Goal: Task Accomplishment & Management: Complete application form

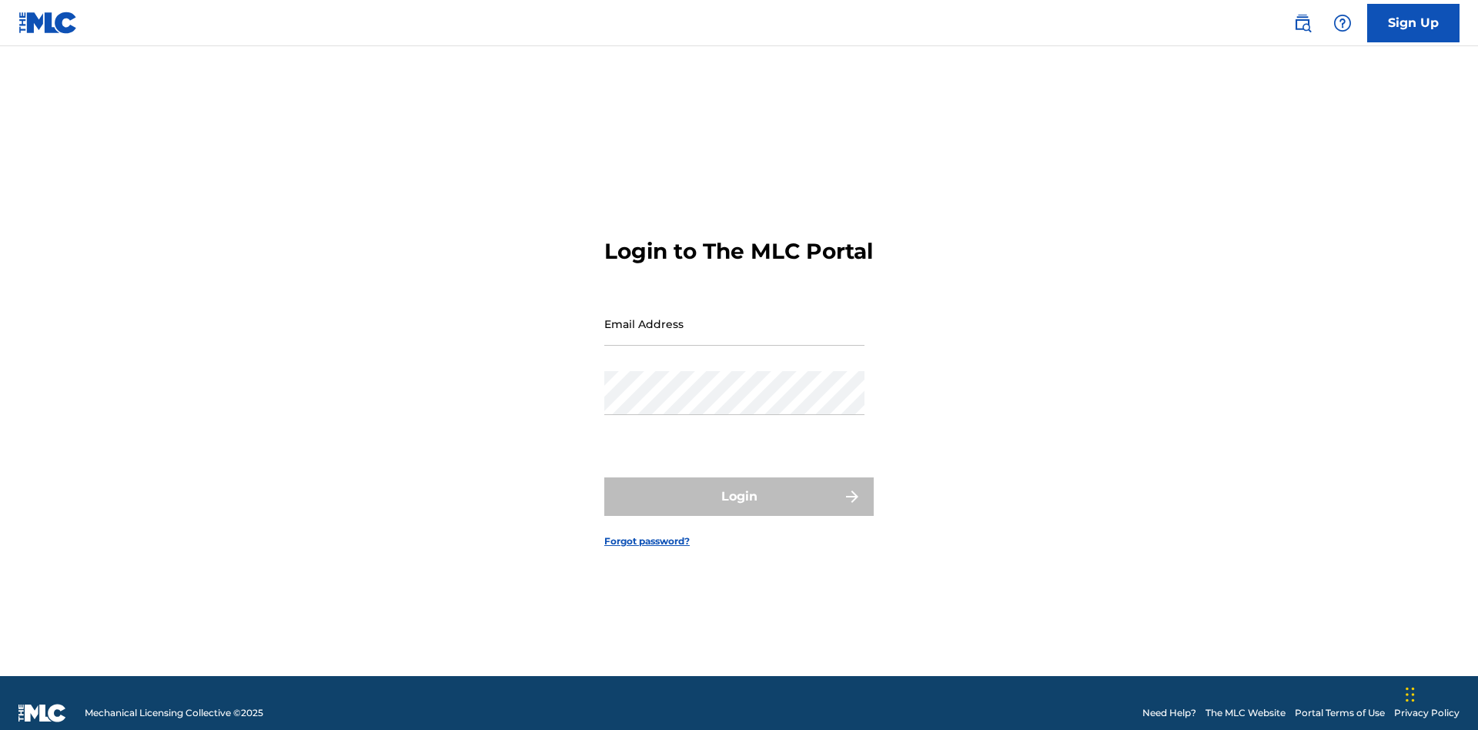
scroll to position [20, 0]
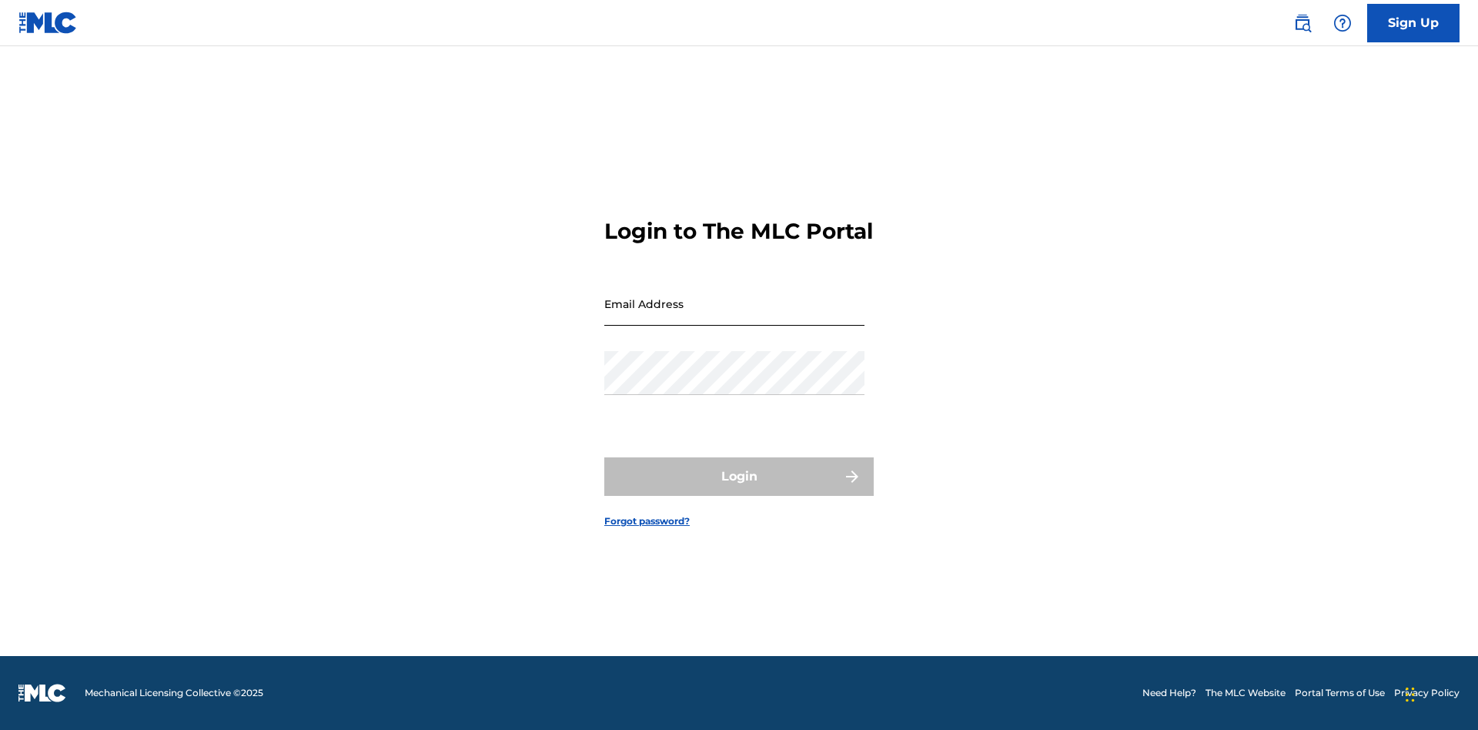
click at [734, 316] on input "Email Address" at bounding box center [734, 304] width 260 height 44
type input "[EMAIL_ADDRESS][DOMAIN_NAME]"
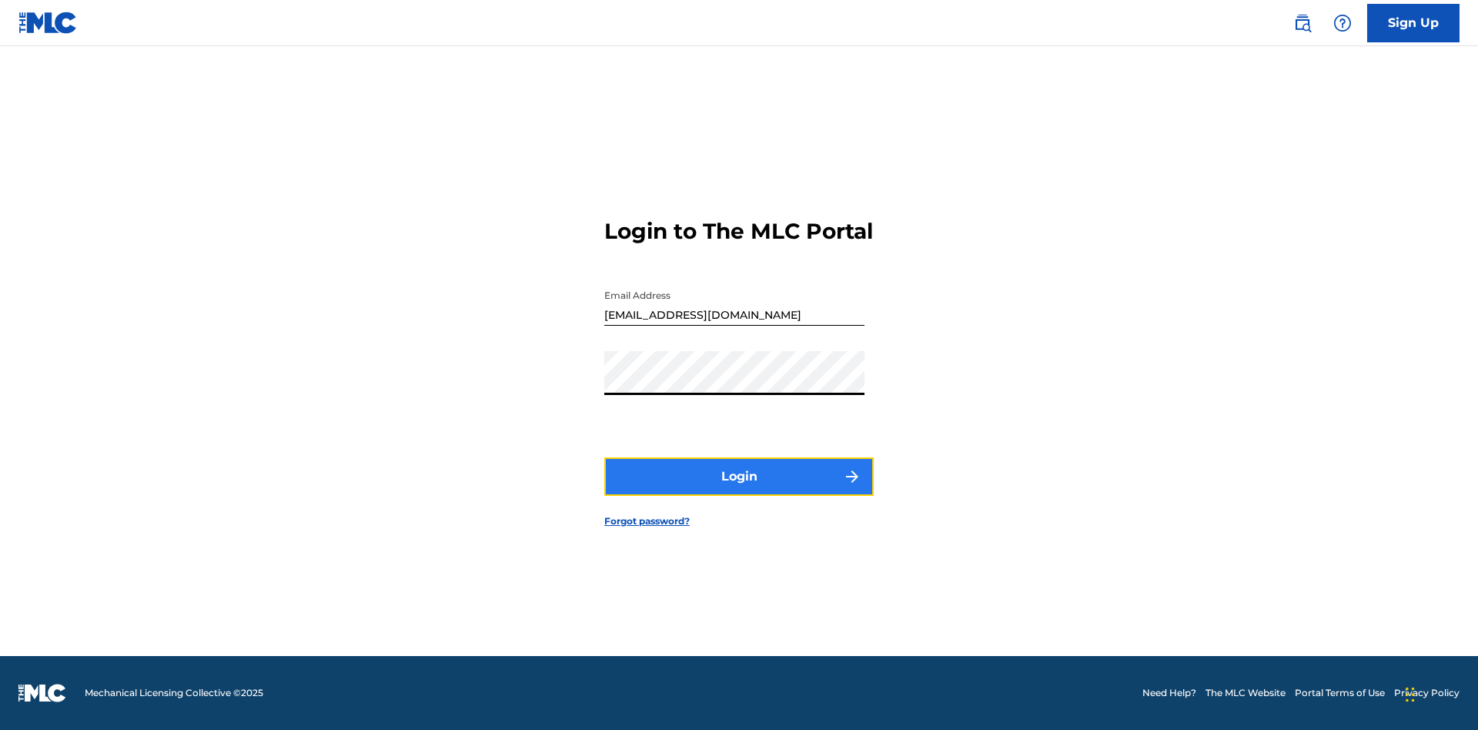
click at [739, 490] on button "Login" at bounding box center [738, 476] width 269 height 38
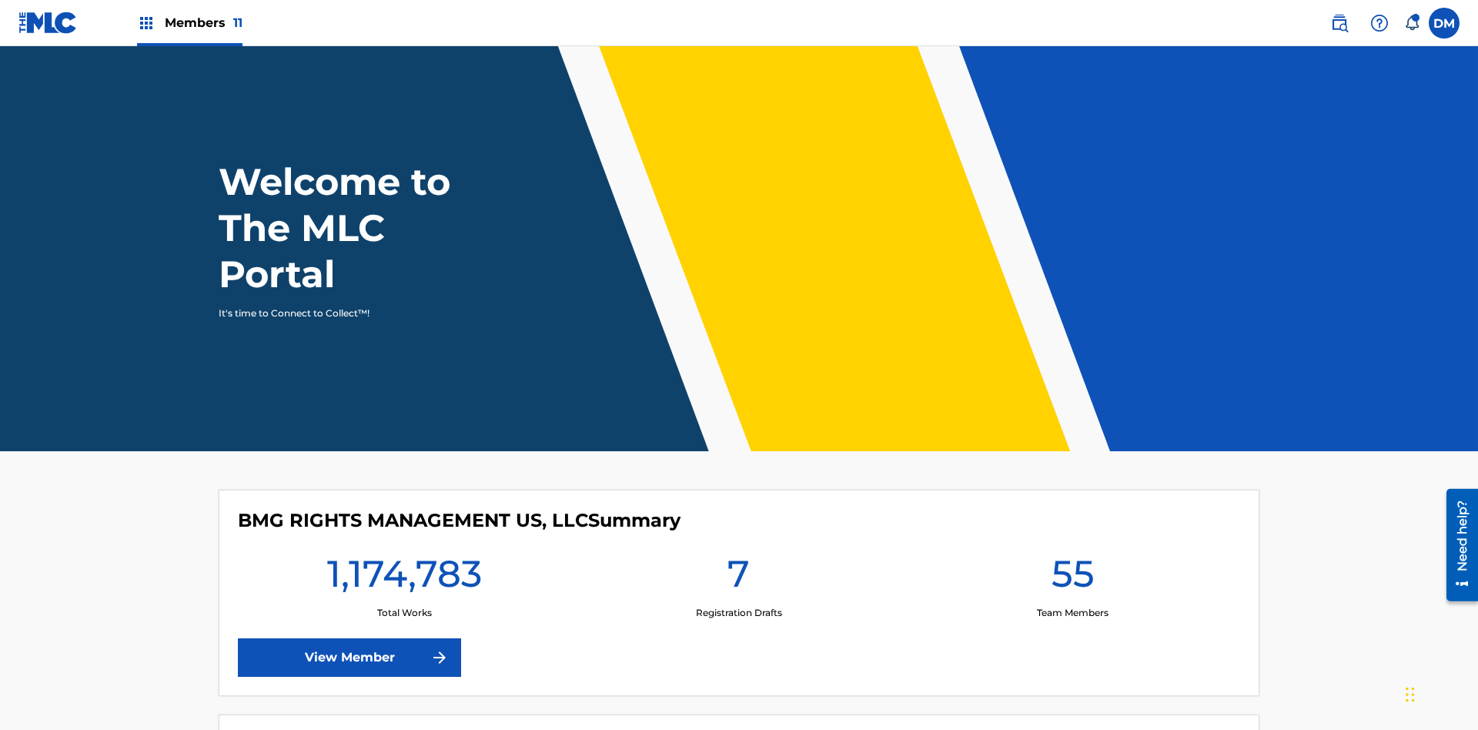
click at [189, 22] on span "Members 11" at bounding box center [204, 23] width 78 height 18
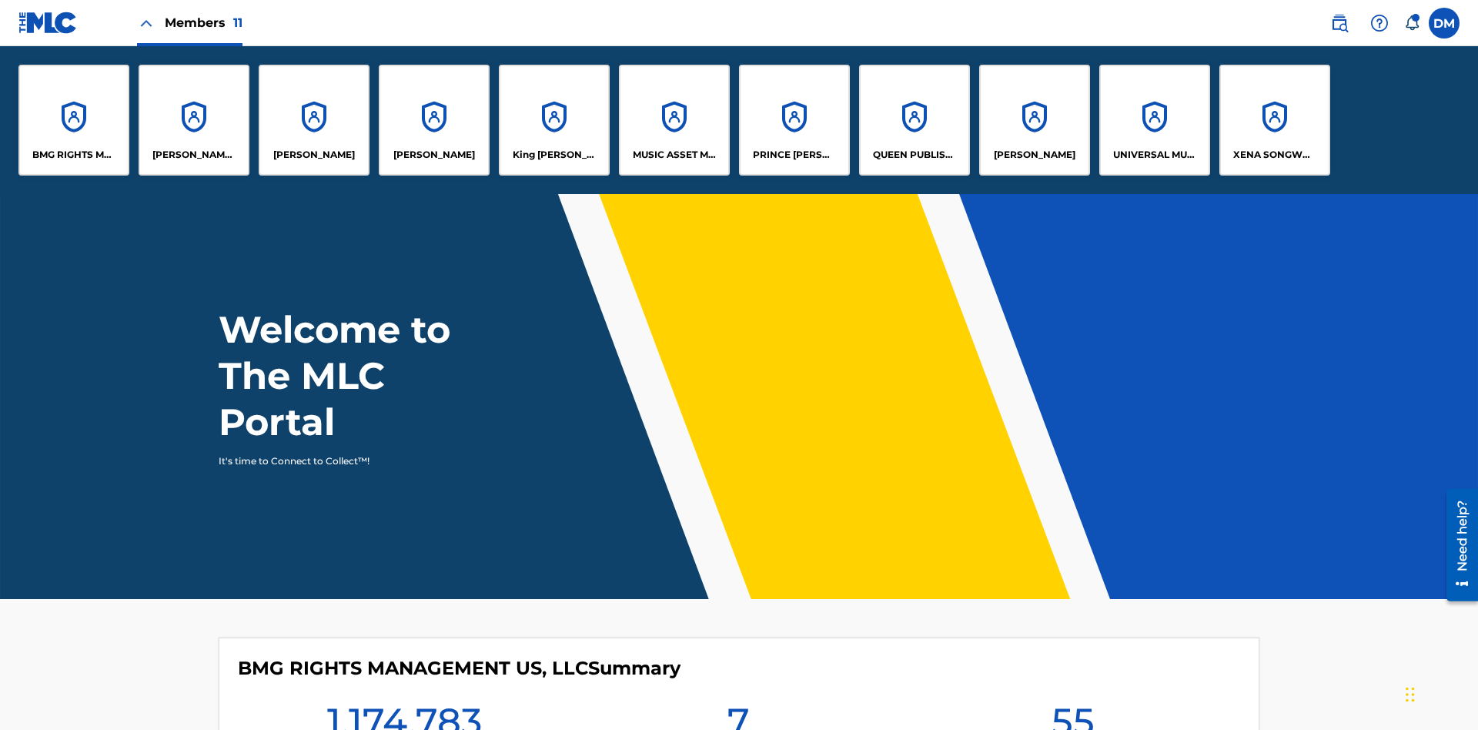
scroll to position [55, 0]
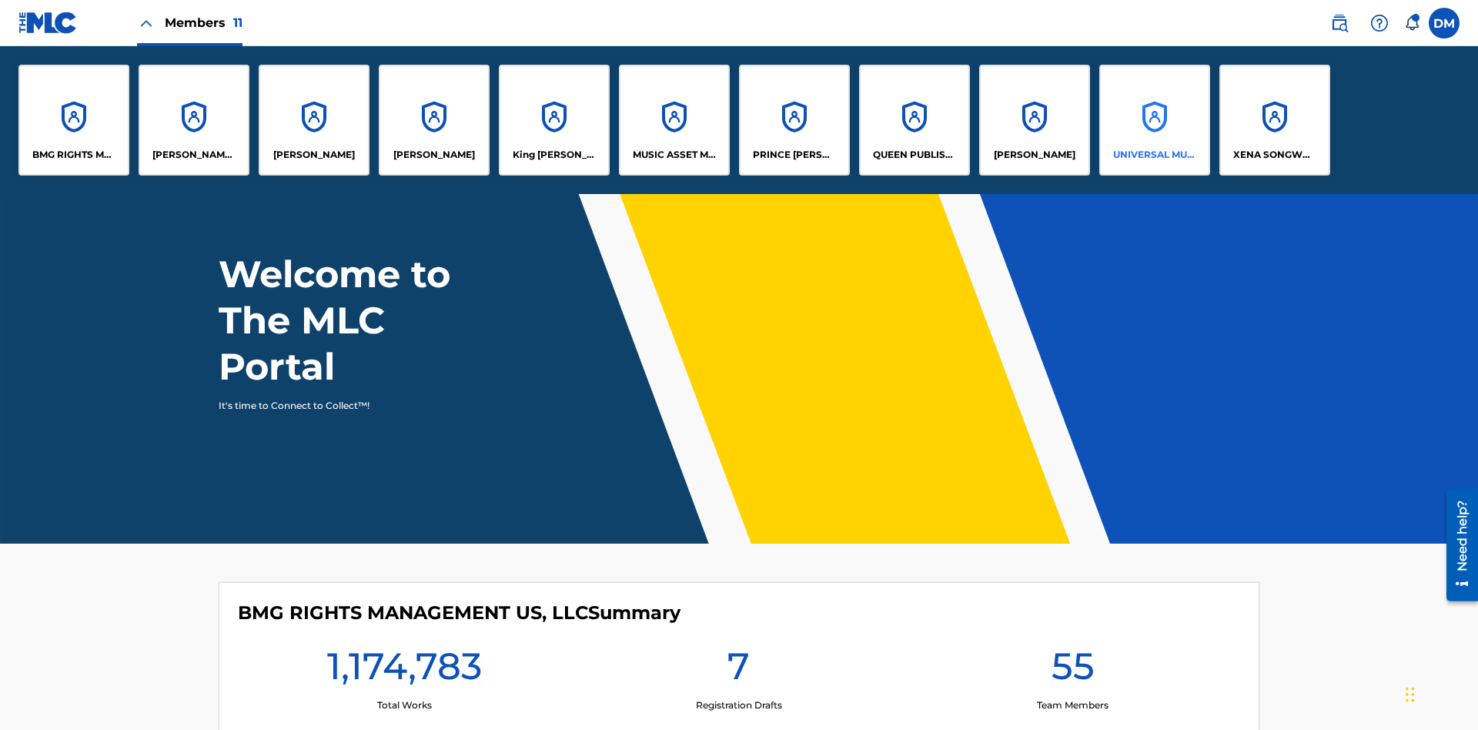
click at [1154, 155] on p "UNIVERSAL MUSIC PUB GROUP" at bounding box center [1155, 155] width 84 height 14
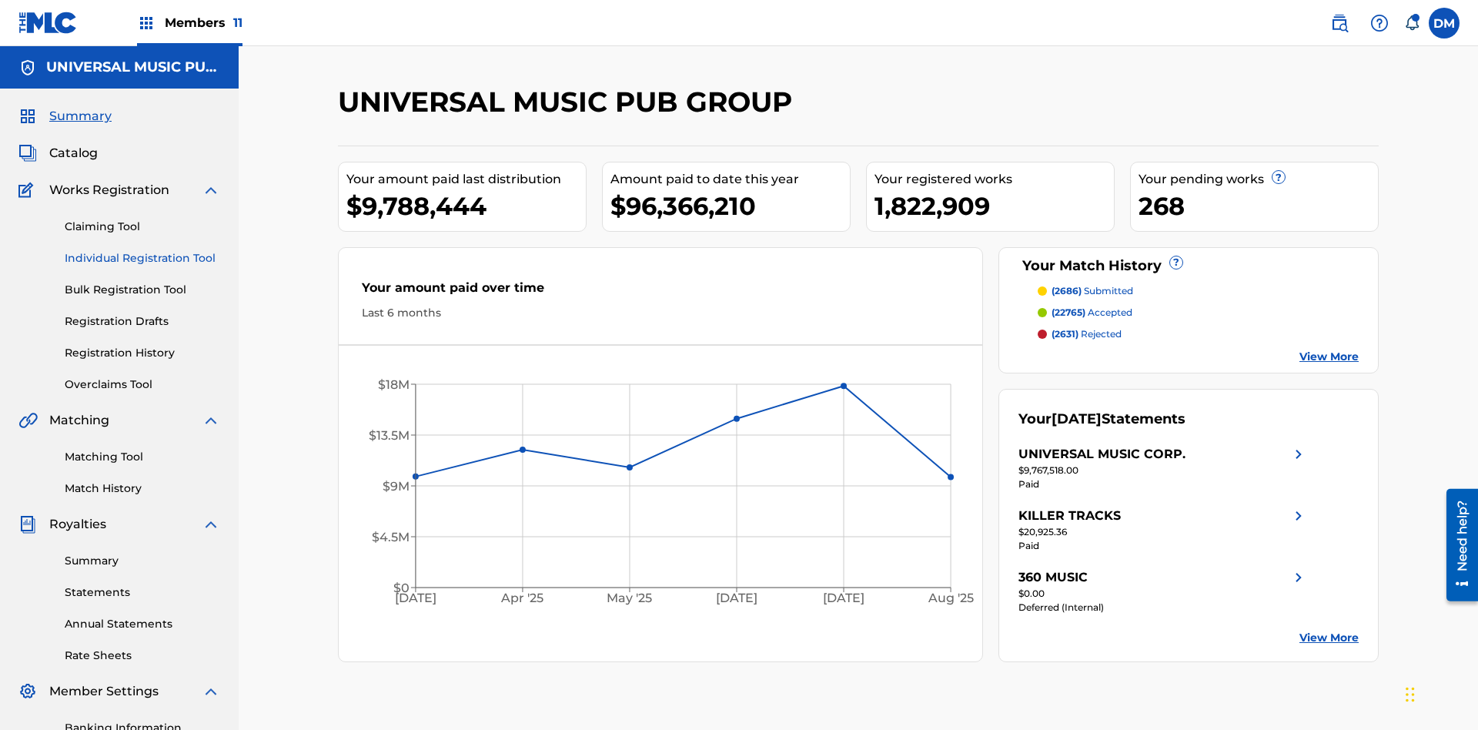
click at [142, 250] on link "Individual Registration Tool" at bounding box center [143, 258] width 156 height 16
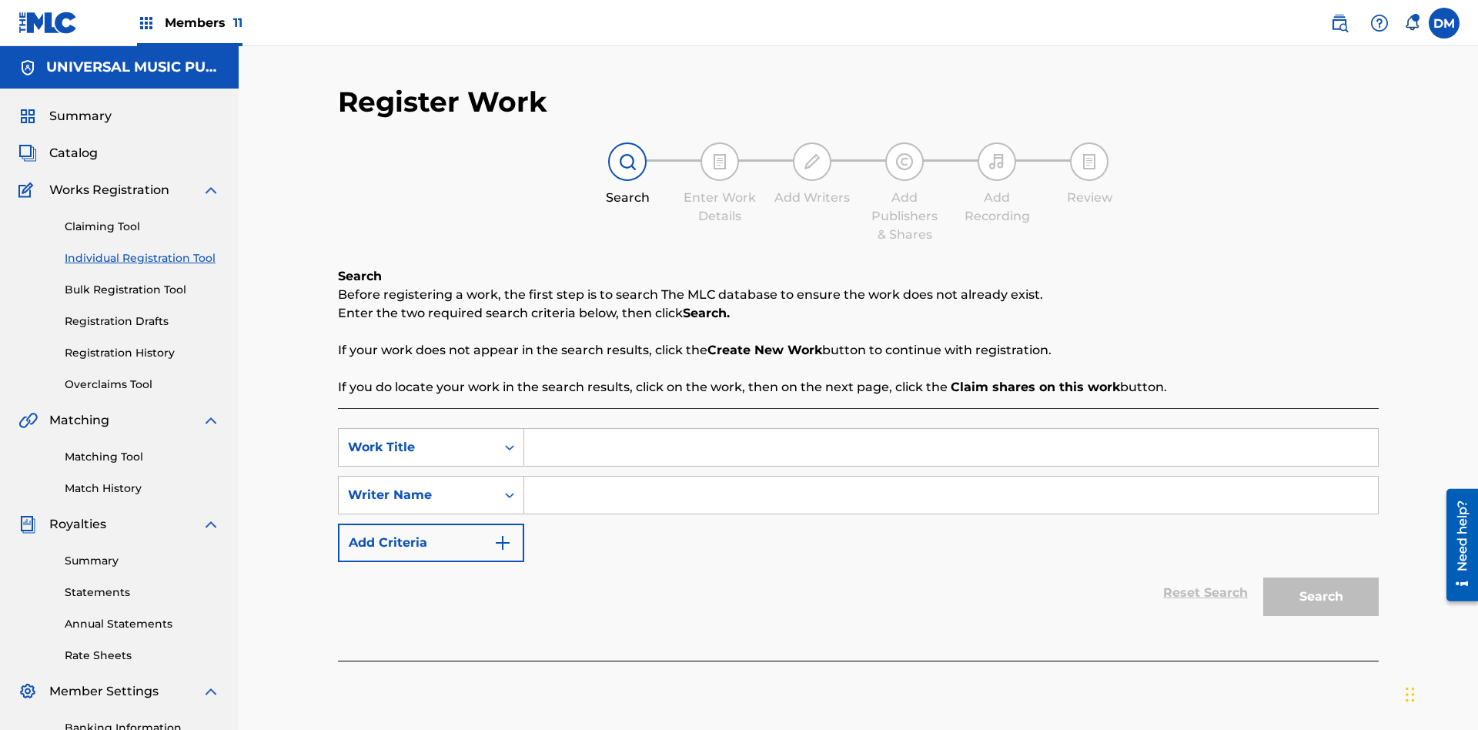
click at [951, 429] on input "Search Form" at bounding box center [951, 447] width 854 height 37
type input "Draft Saved At Work Details Page"
click at [951, 477] on input "Search Form" at bounding box center [951, 495] width 854 height 37
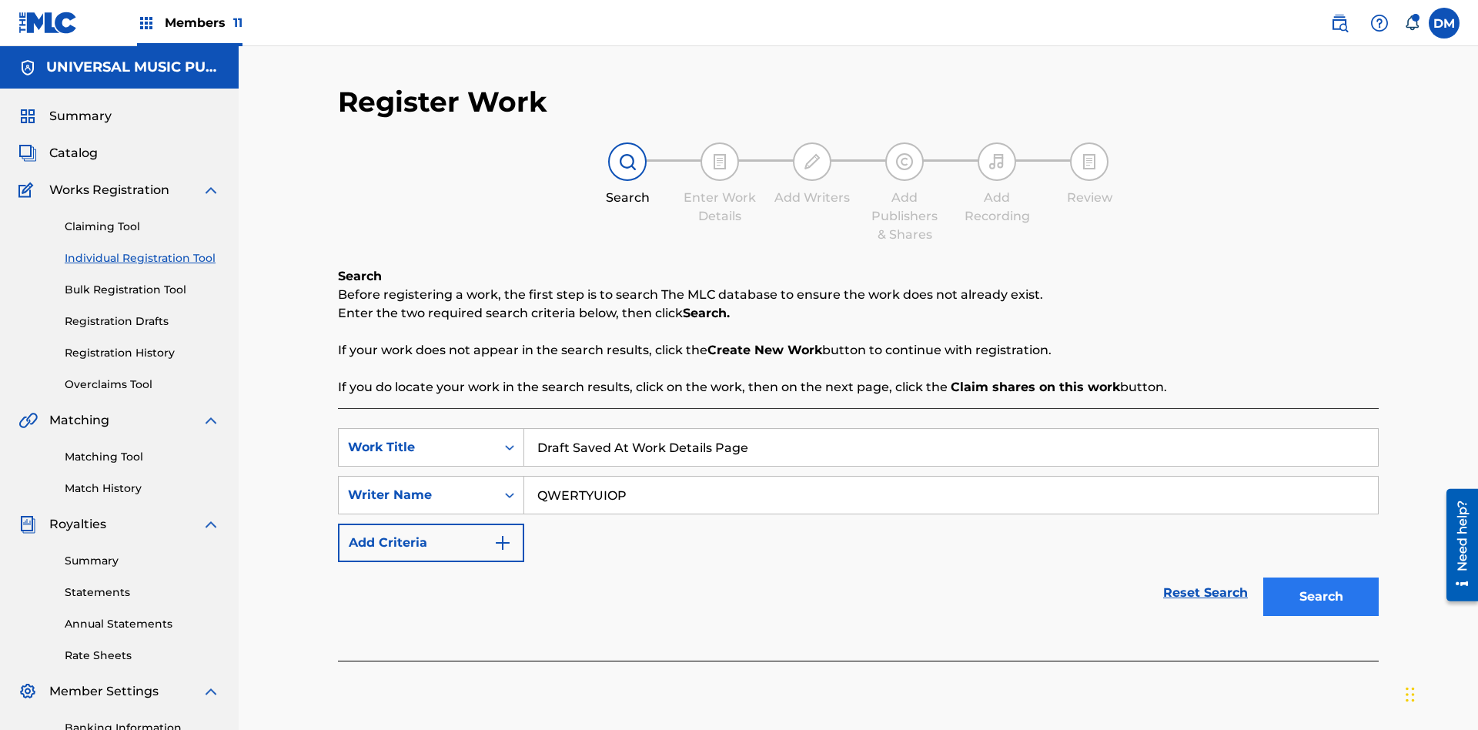
type input "QWERTYUIOP"
click at [1321, 577] on button "Search" at bounding box center [1320, 596] width 115 height 38
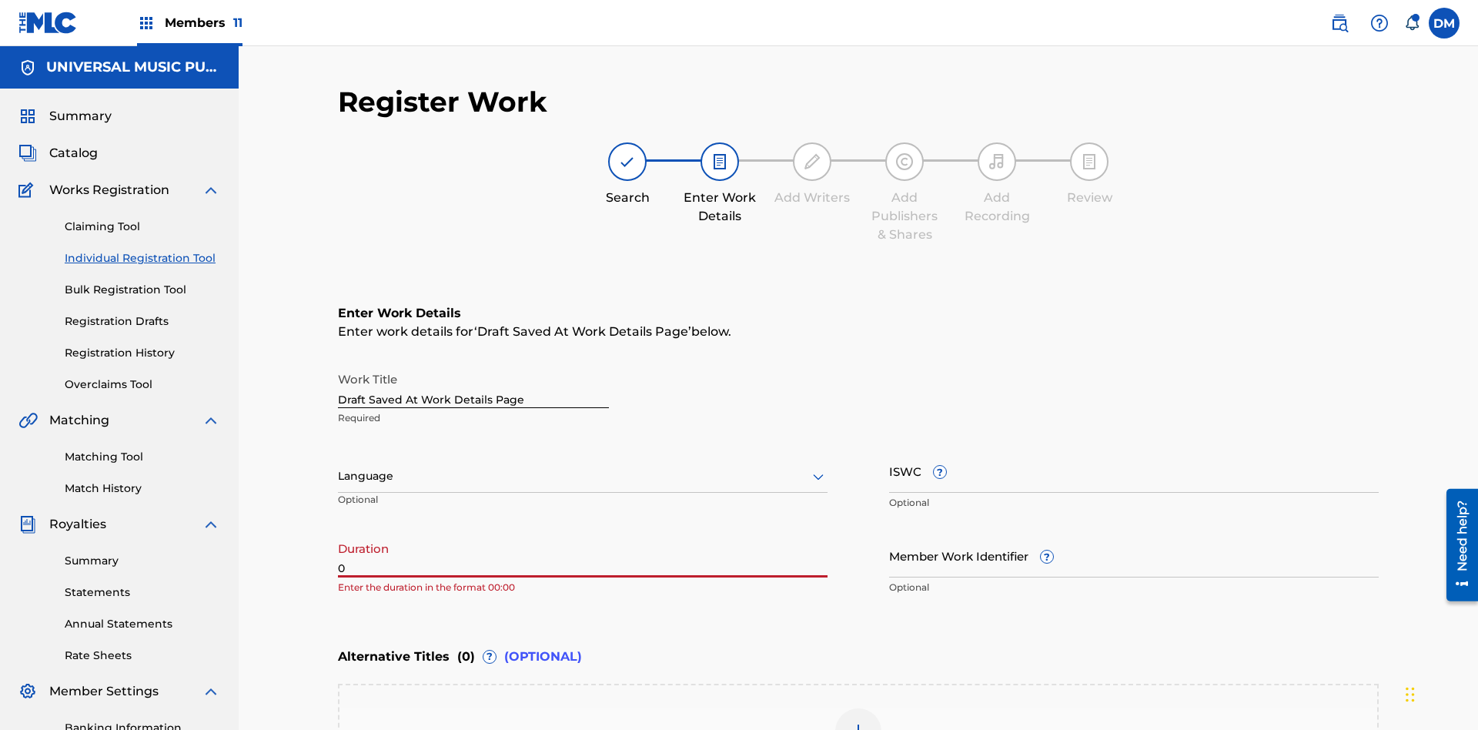
click at [583, 534] on input "0" at bounding box center [583, 556] width 490 height 44
type input "00:00"
click at [818, 467] on icon at bounding box center [818, 476] width 18 height 18
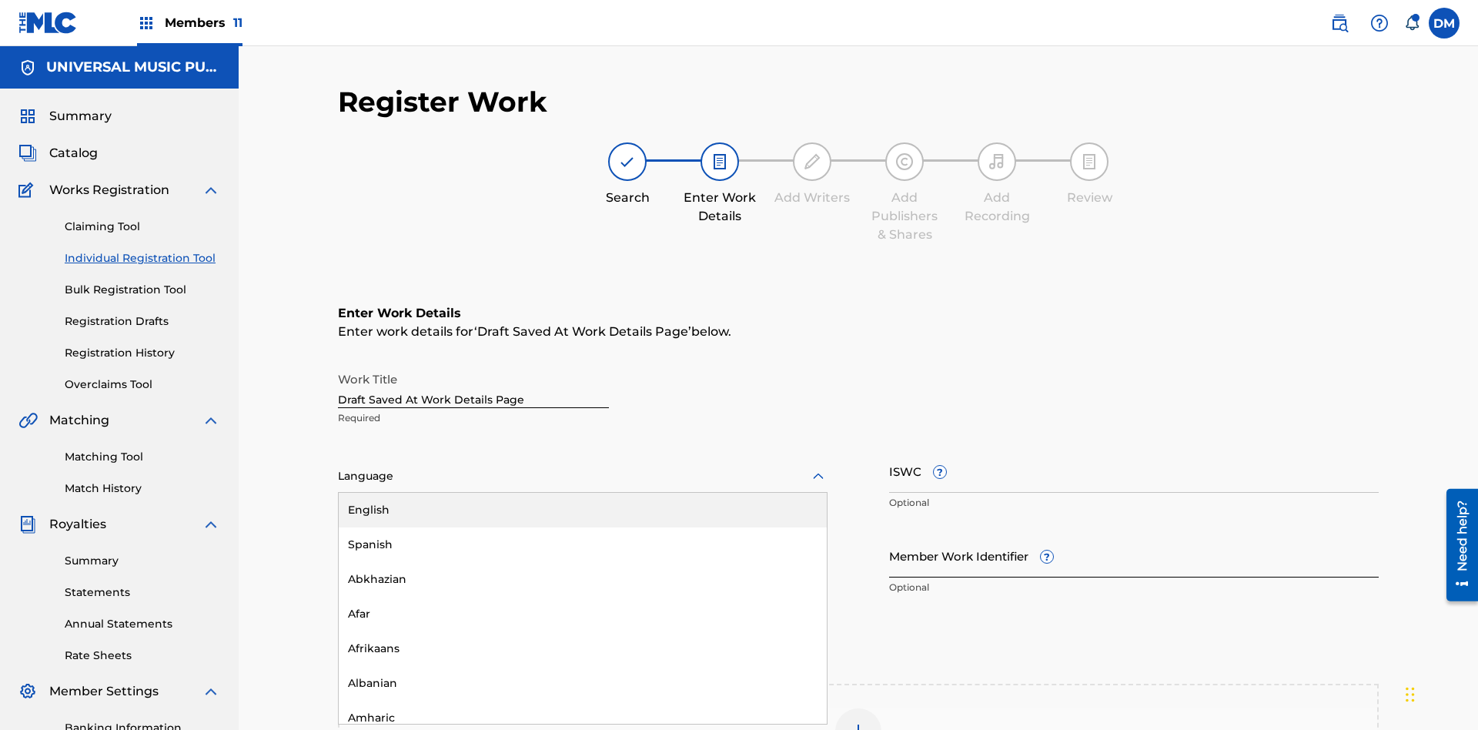
click at [583, 597] on div "Afar" at bounding box center [583, 614] width 488 height 35
click at [1134, 534] on input "Member Work Identifier ?" at bounding box center [1134, 556] width 490 height 44
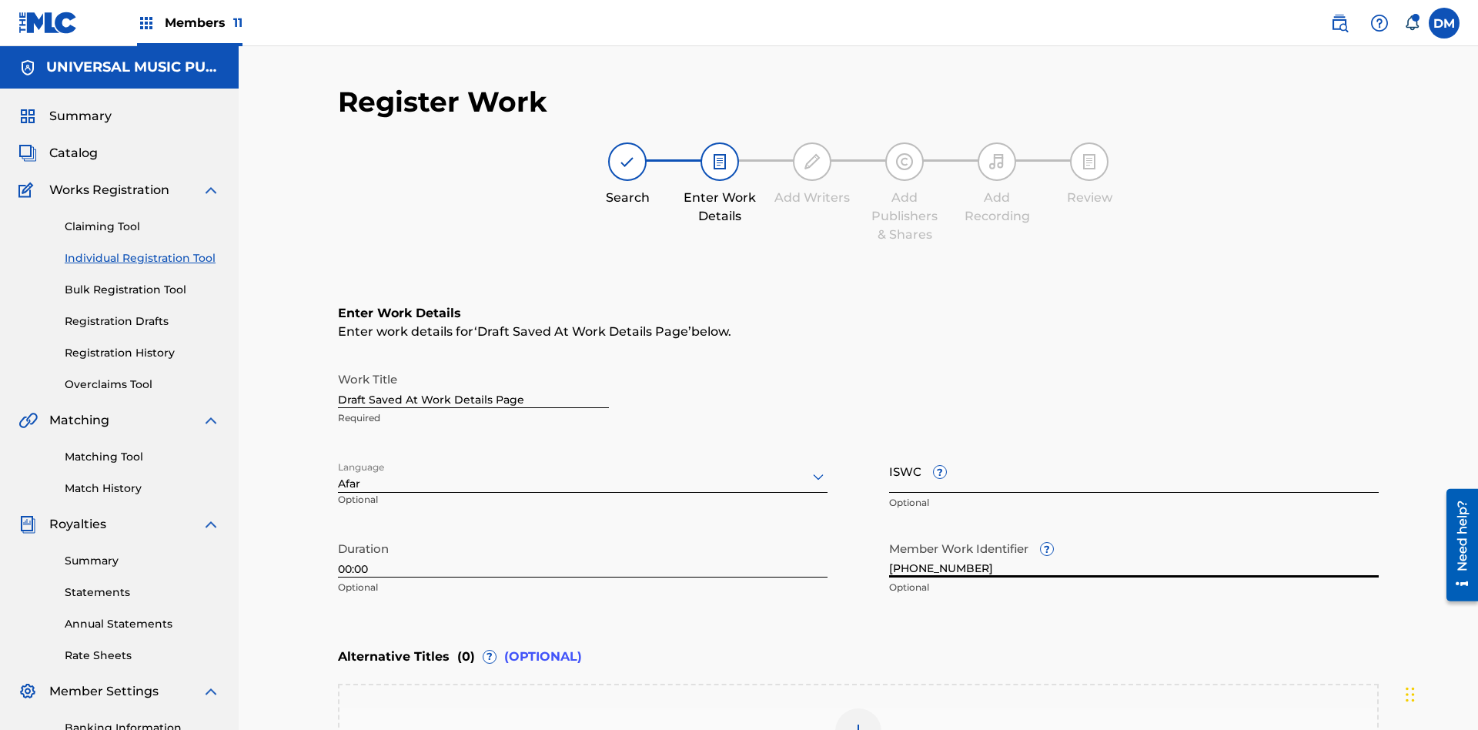
type input "[PHONE_NUMBER]"
click at [1134, 449] on input "ISWC ?" at bounding box center [1134, 471] width 490 height 44
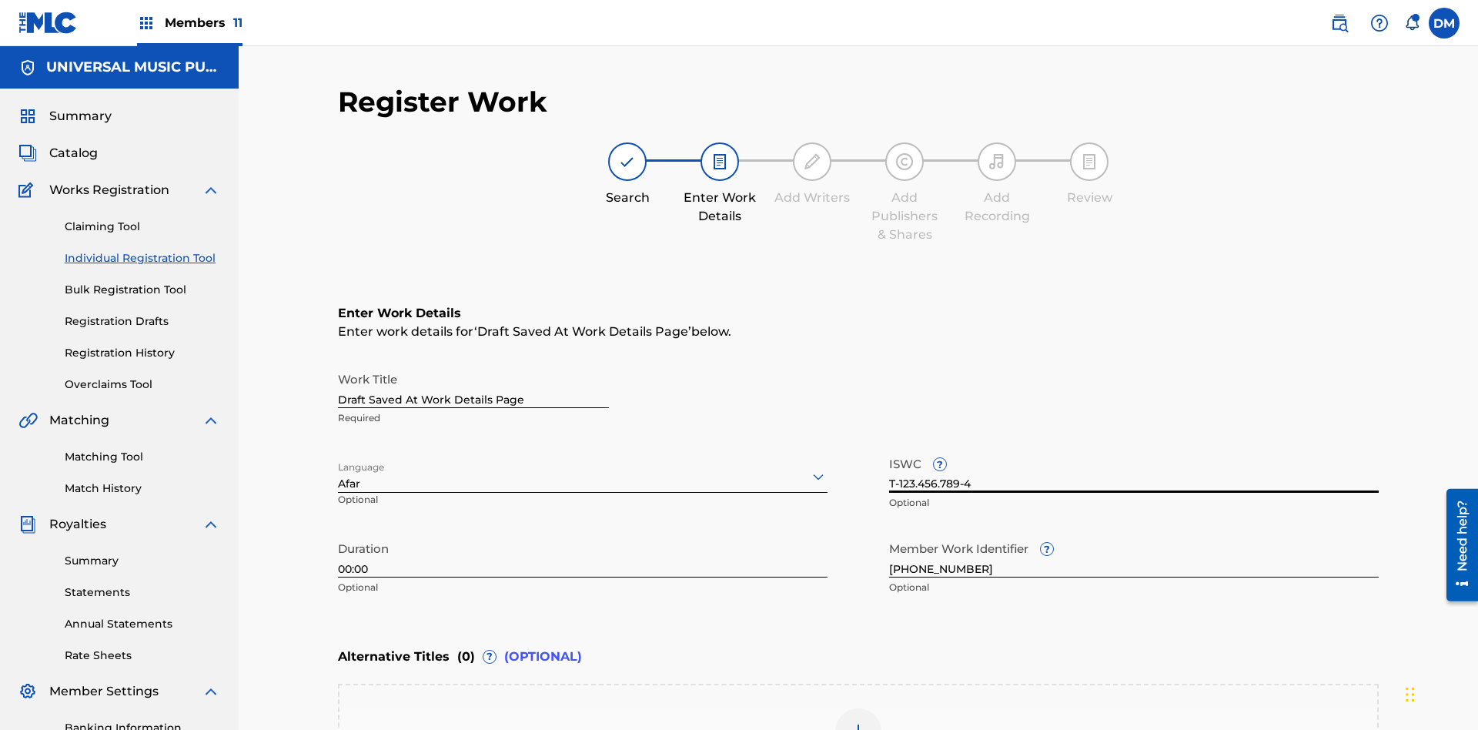
type input "T-123.456.789-4"
click at [858, 722] on img at bounding box center [858, 731] width 18 height 18
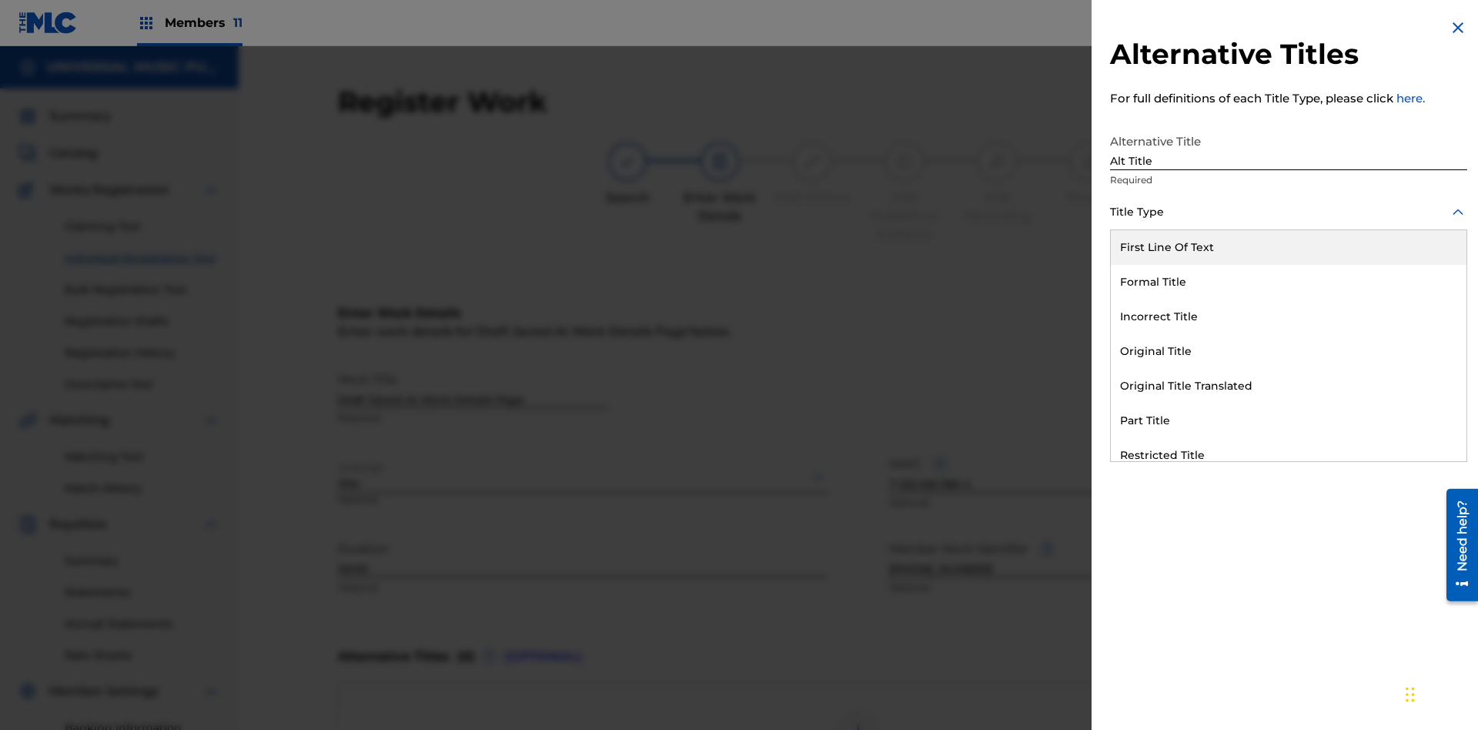
click at [1289, 351] on div "Original Title" at bounding box center [1289, 351] width 356 height 35
click at [1289, 281] on div at bounding box center [1288, 281] width 357 height 19
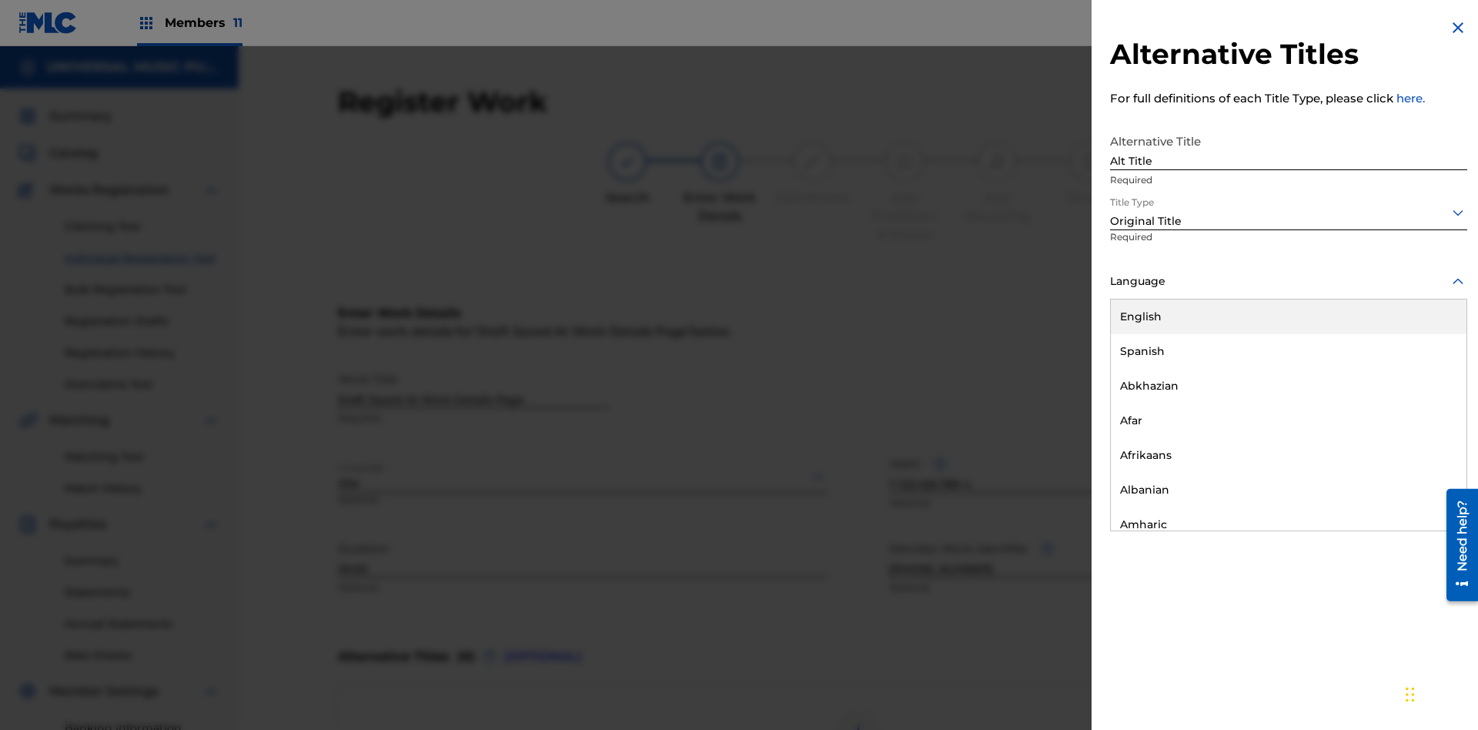
click at [1421, 371] on button "Add Title" at bounding box center [1421, 372] width 92 height 38
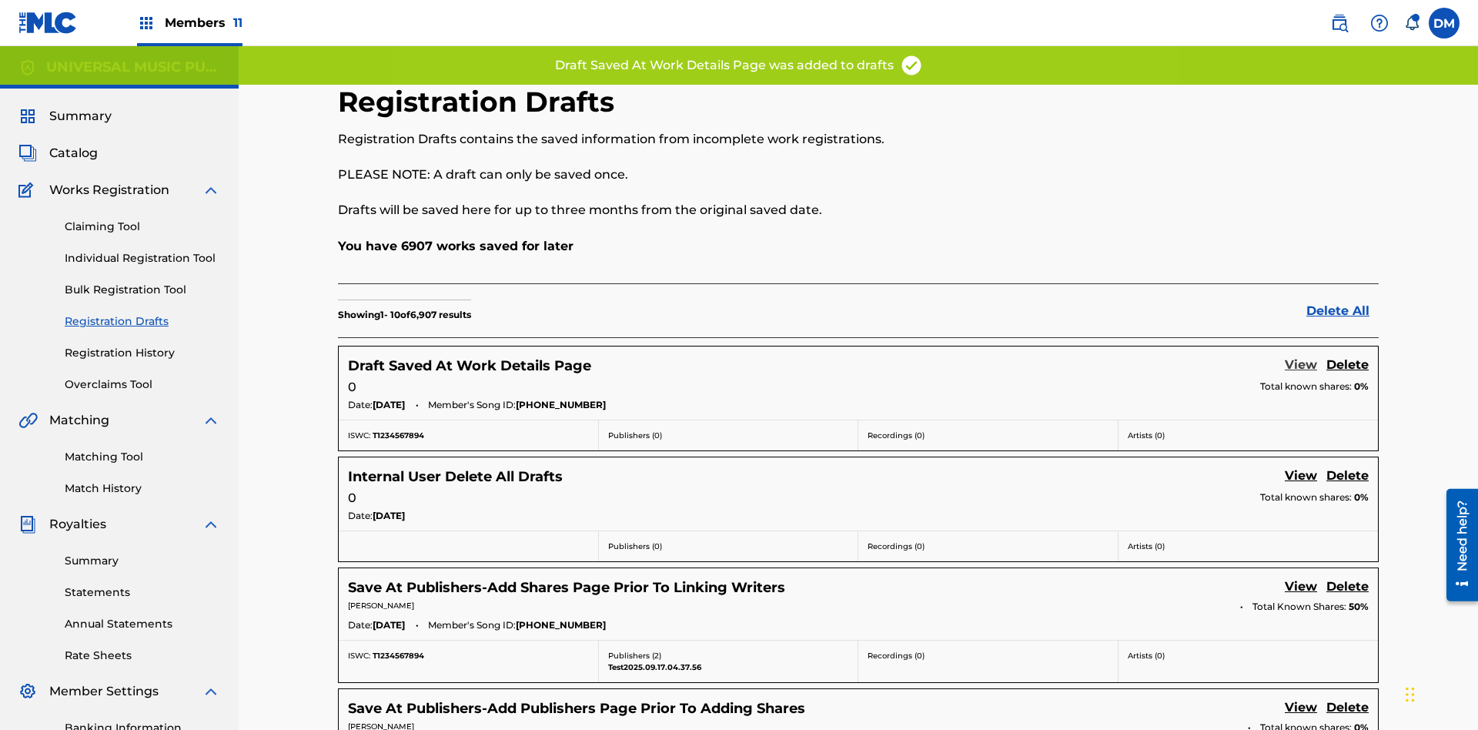
click at [1301, 356] on link "View" at bounding box center [1301, 366] width 32 height 21
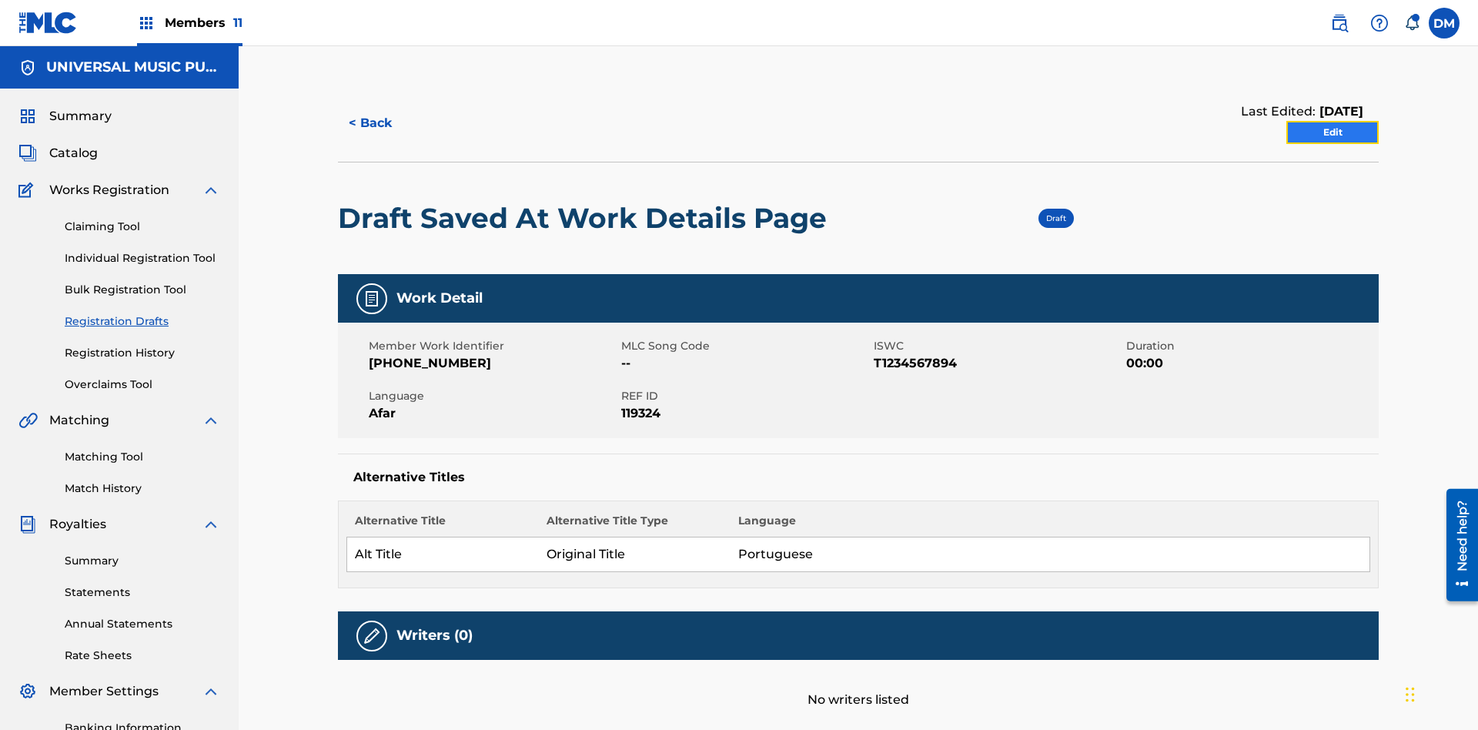
click at [1333, 121] on link "Edit" at bounding box center [1332, 132] width 92 height 23
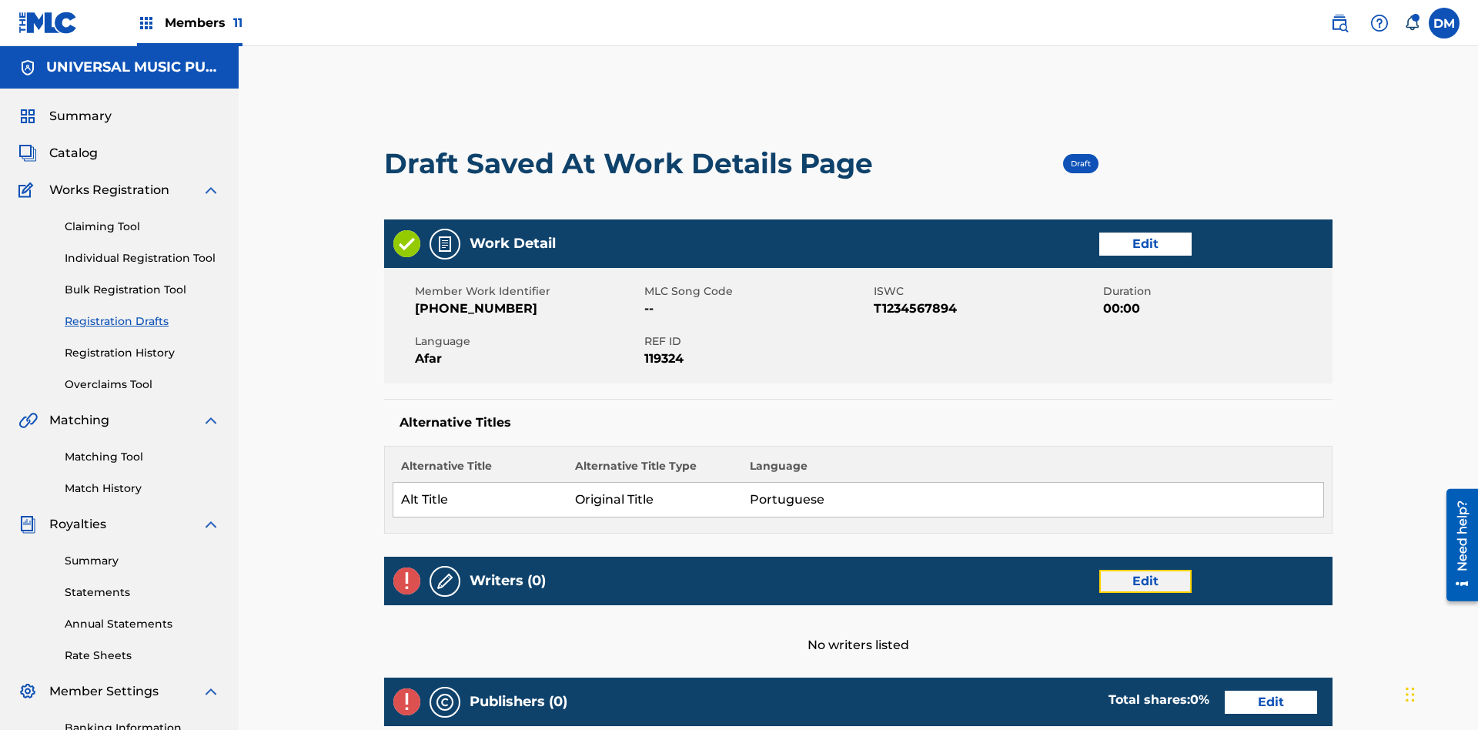
click at [1099, 570] on link "Edit" at bounding box center [1145, 581] width 92 height 23
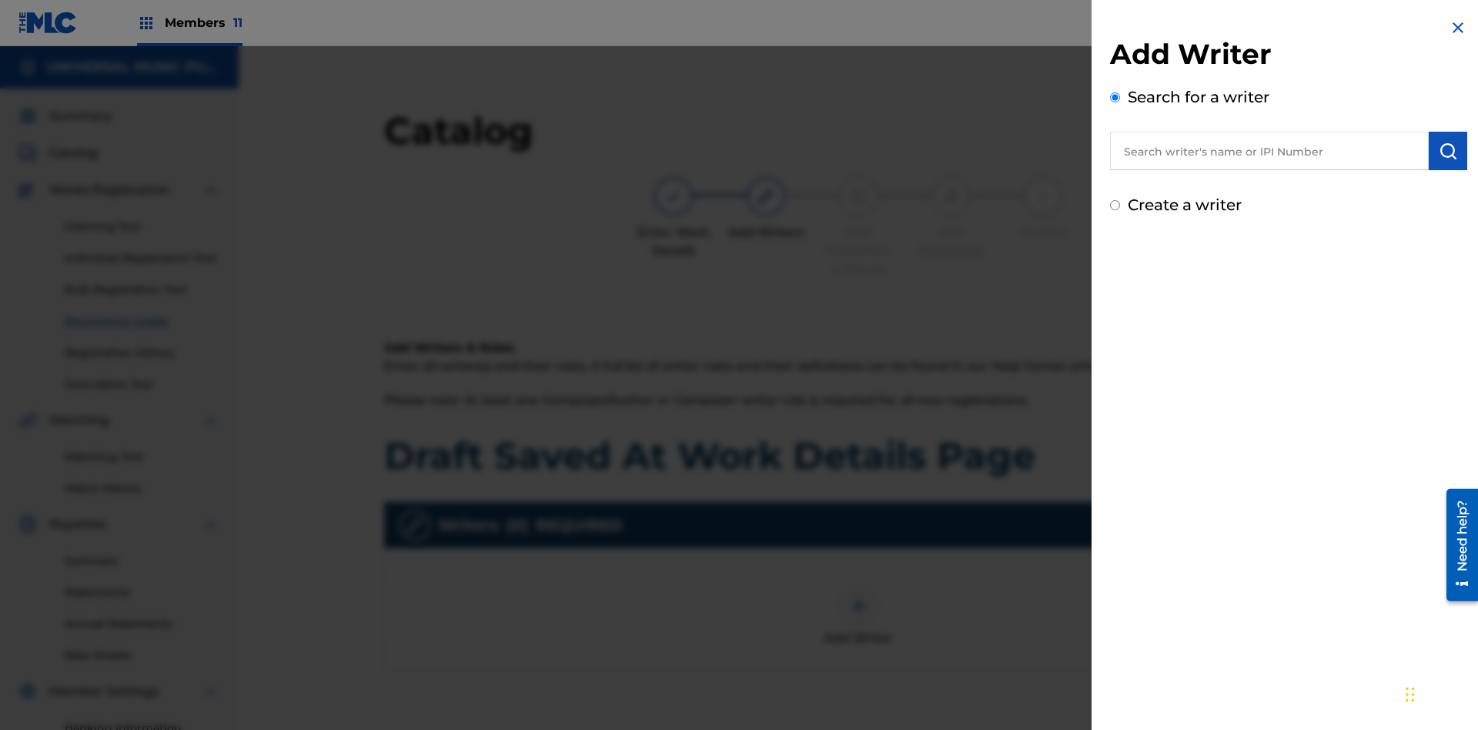
click at [1270, 151] on input "text" at bounding box center [1269, 151] width 319 height 38
type input "[PERSON_NAME]"
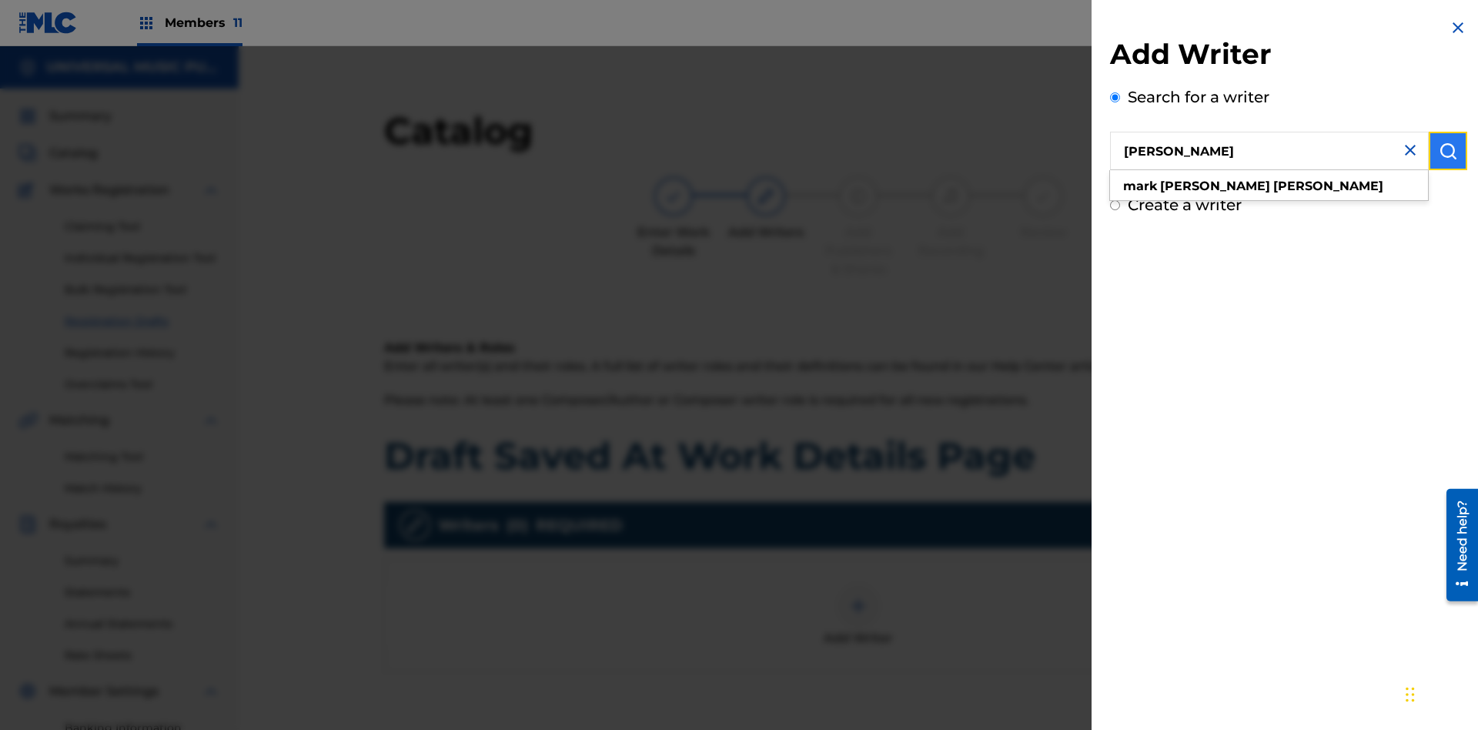
click at [1448, 151] on img "submit" at bounding box center [1448, 151] width 18 height 18
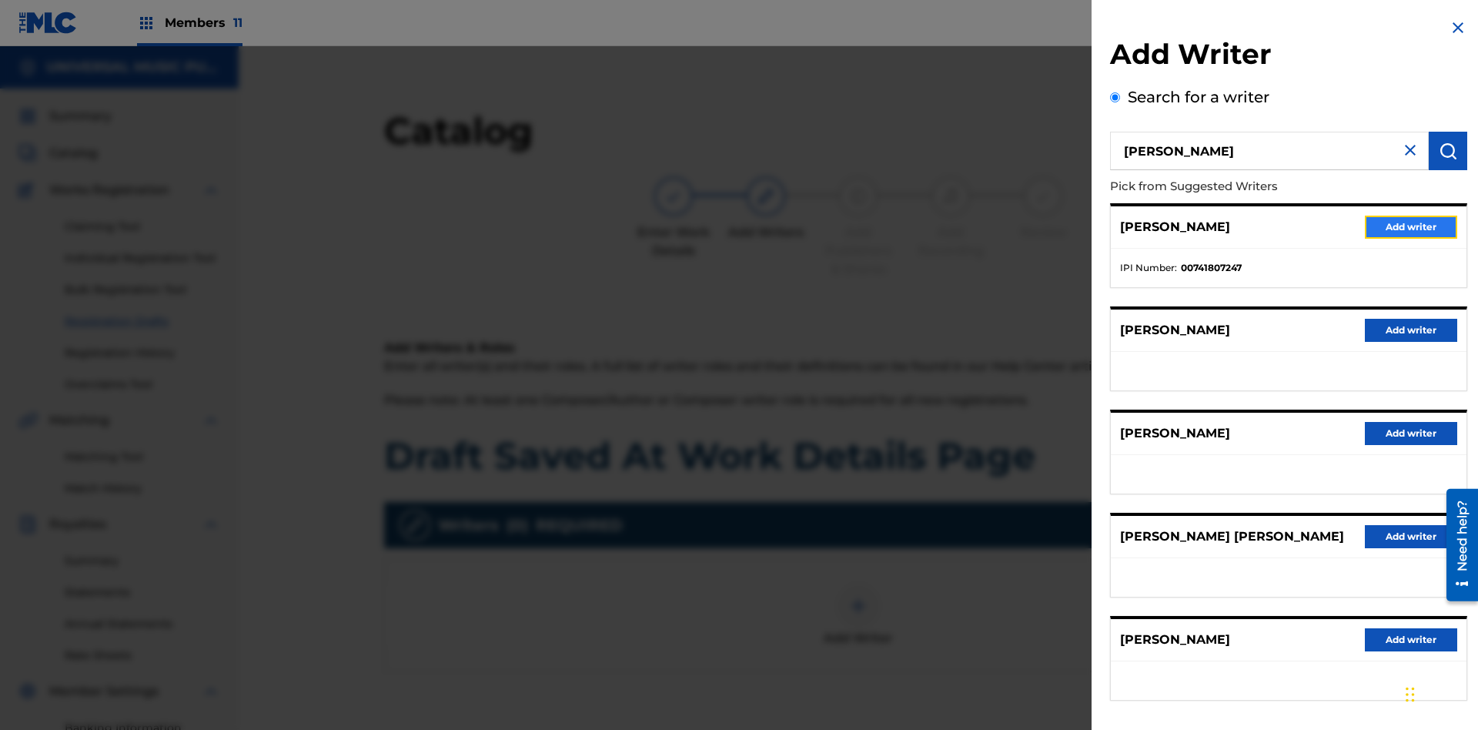
click at [1411, 226] on button "Add writer" at bounding box center [1411, 227] width 92 height 23
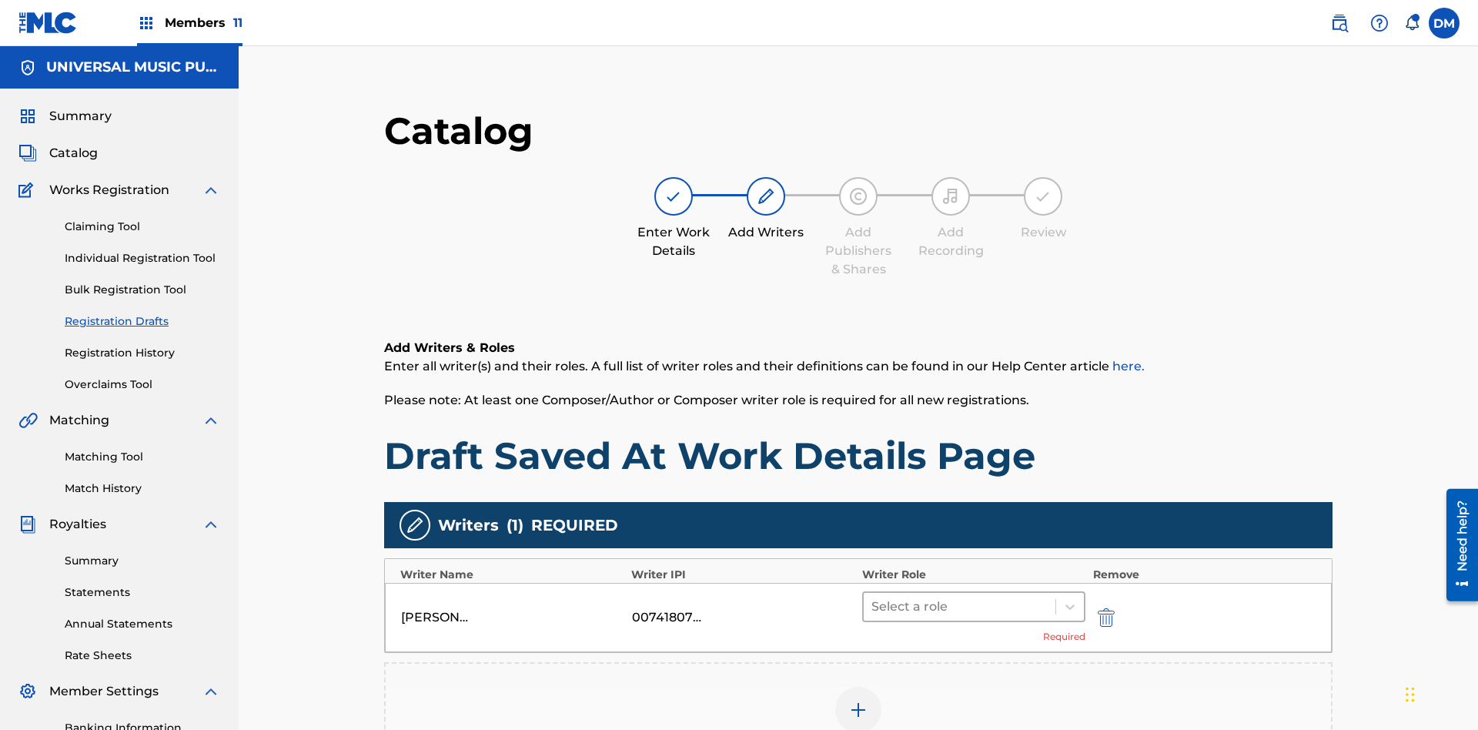
click at [872, 597] on input "text" at bounding box center [873, 606] width 3 height 18
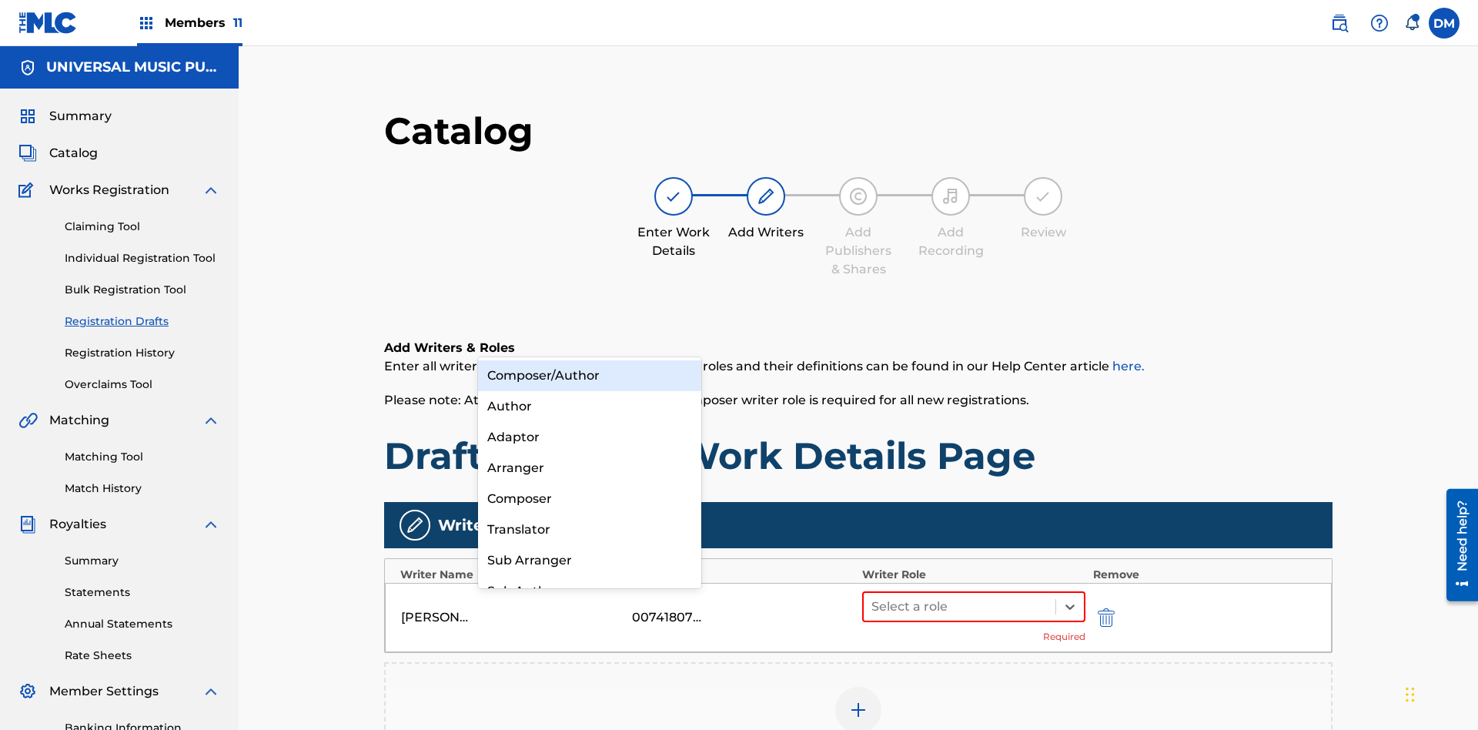
click at [589, 498] on div "Composer" at bounding box center [589, 498] width 223 height 31
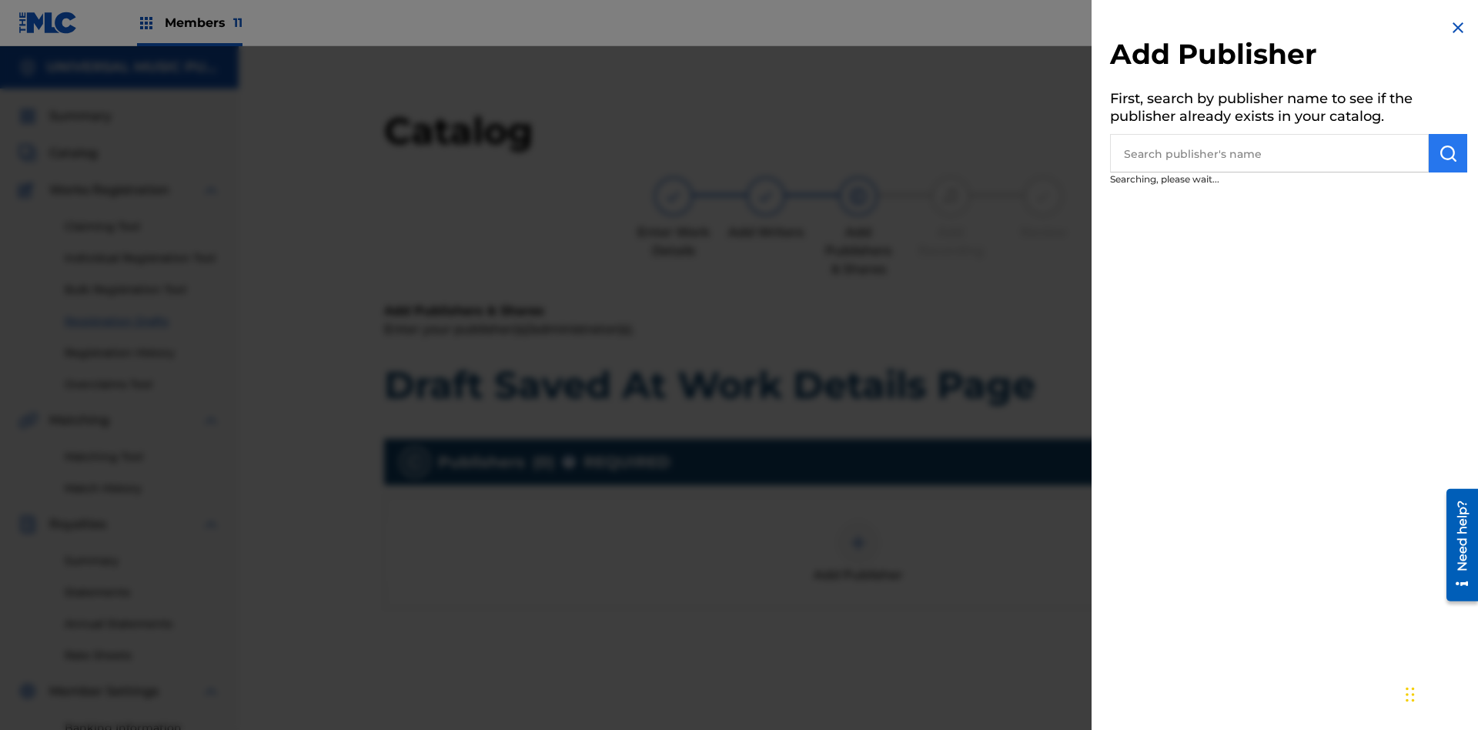
click at [1270, 153] on input "text" at bounding box center [1269, 153] width 319 height 38
click at [1448, 153] on img "submit" at bounding box center [1448, 153] width 18 height 18
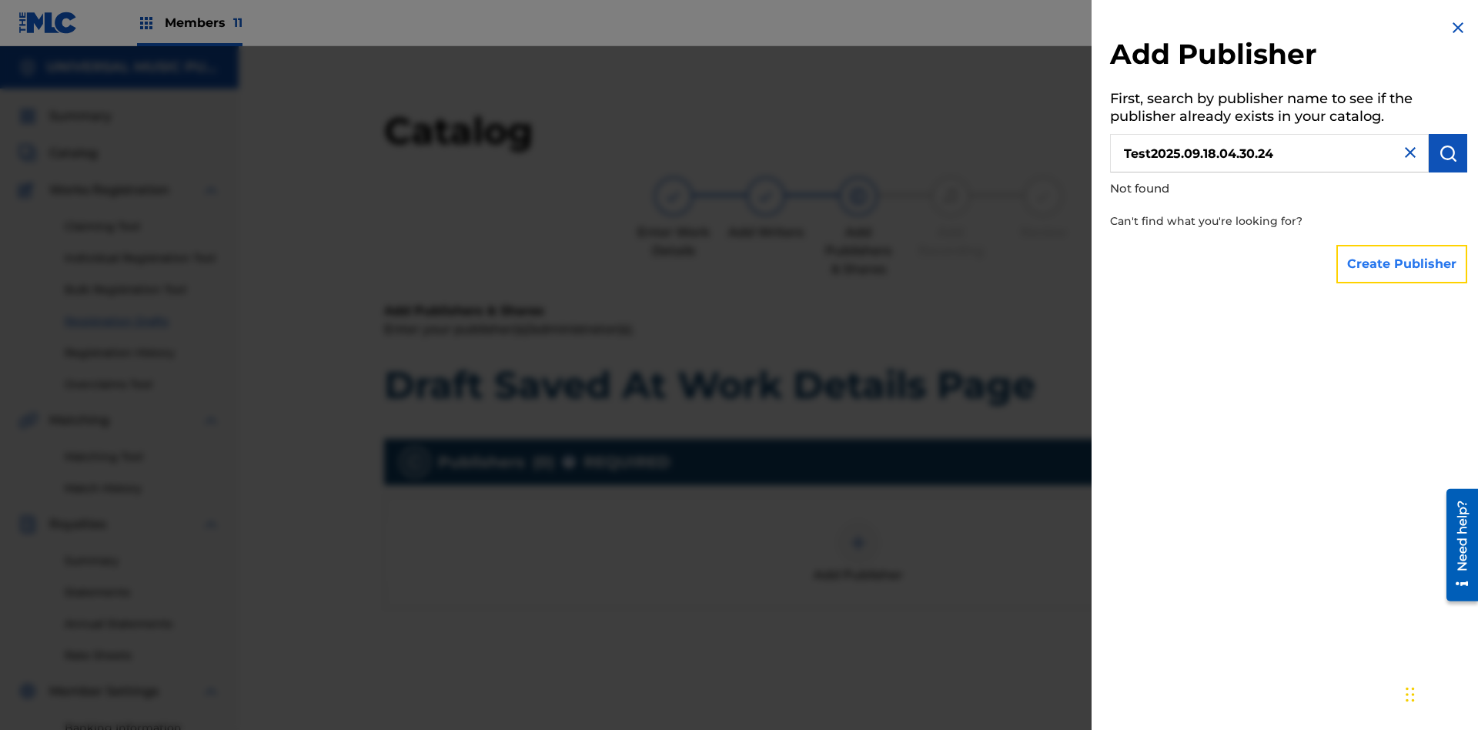
click at [1403, 263] on button "Create Publisher" at bounding box center [1402, 264] width 131 height 38
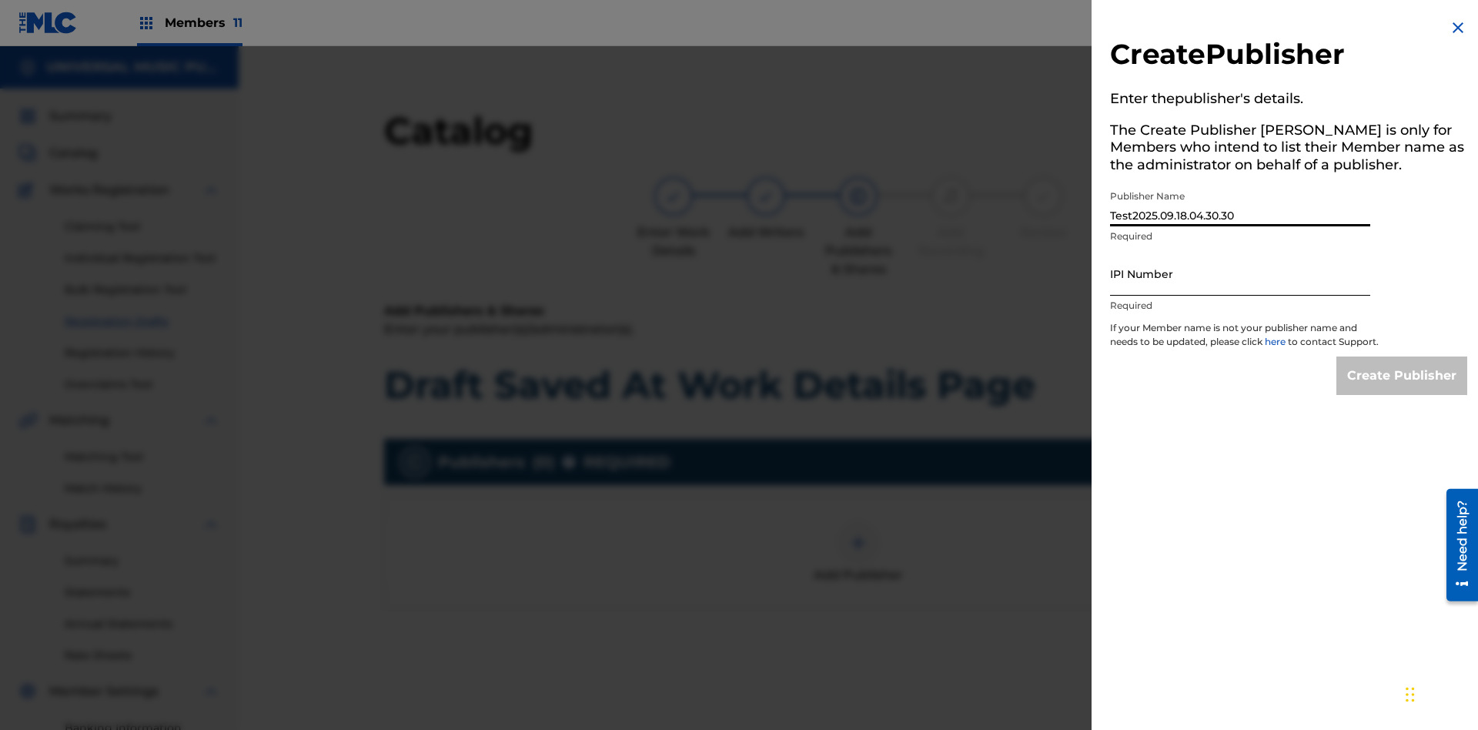
type input "Test2025.09.18.04.30.30"
click at [1240, 273] on input "IPI Number" at bounding box center [1240, 274] width 260 height 44
type input "00595839777"
click at [1403, 390] on input "Create Publisher" at bounding box center [1402, 375] width 131 height 38
click at [1403, 356] on input "Create Publisher" at bounding box center [1402, 375] width 131 height 38
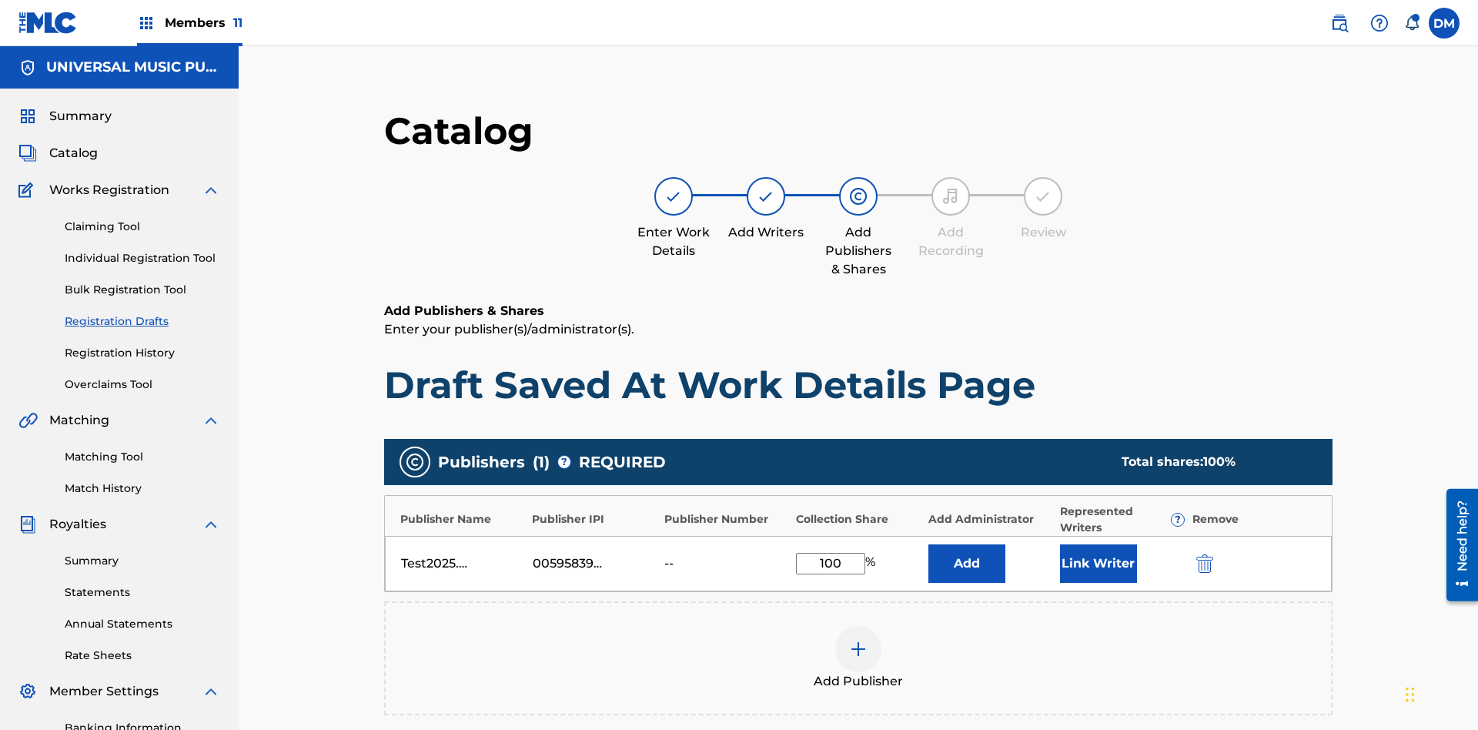
scroll to position [256, 384]
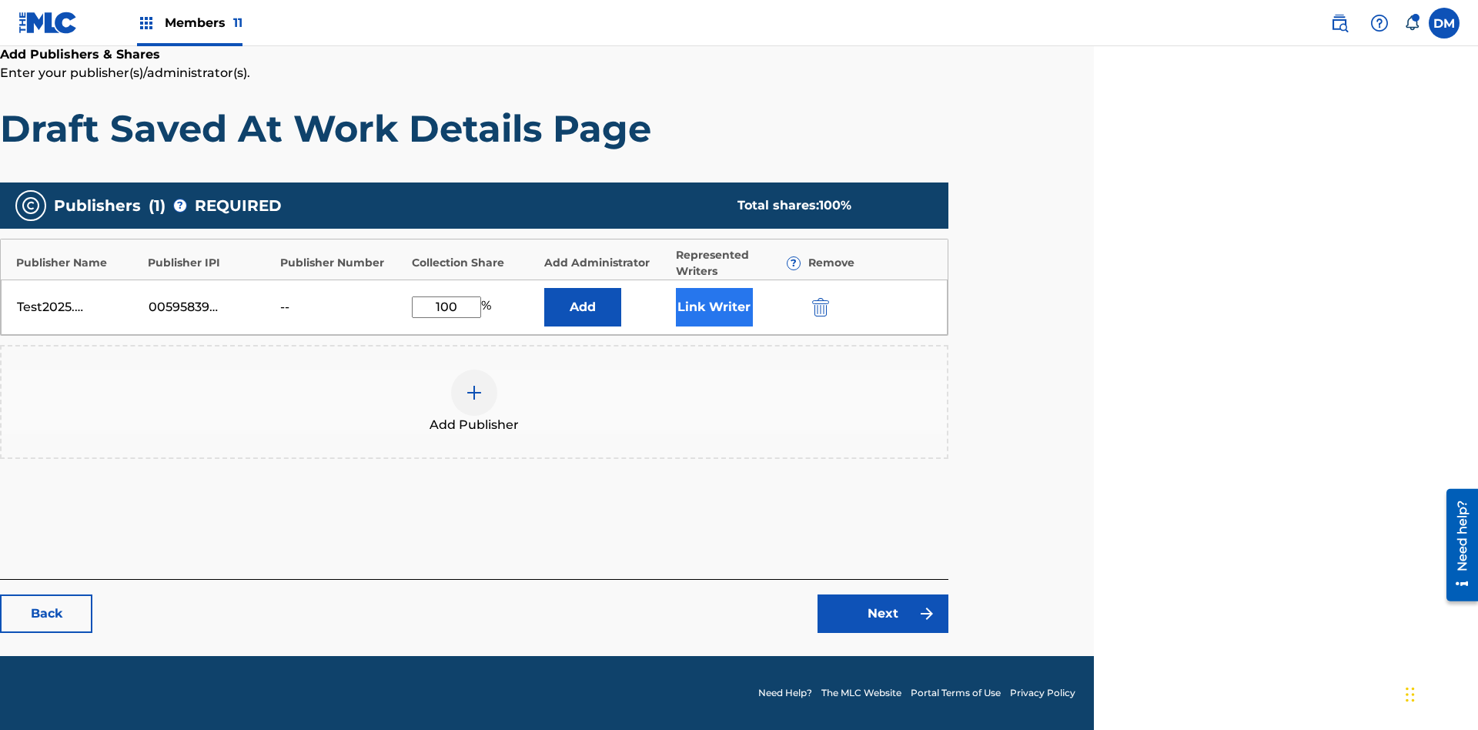
type input "100"
click at [714, 306] on button "Link Writer" at bounding box center [714, 307] width 77 height 38
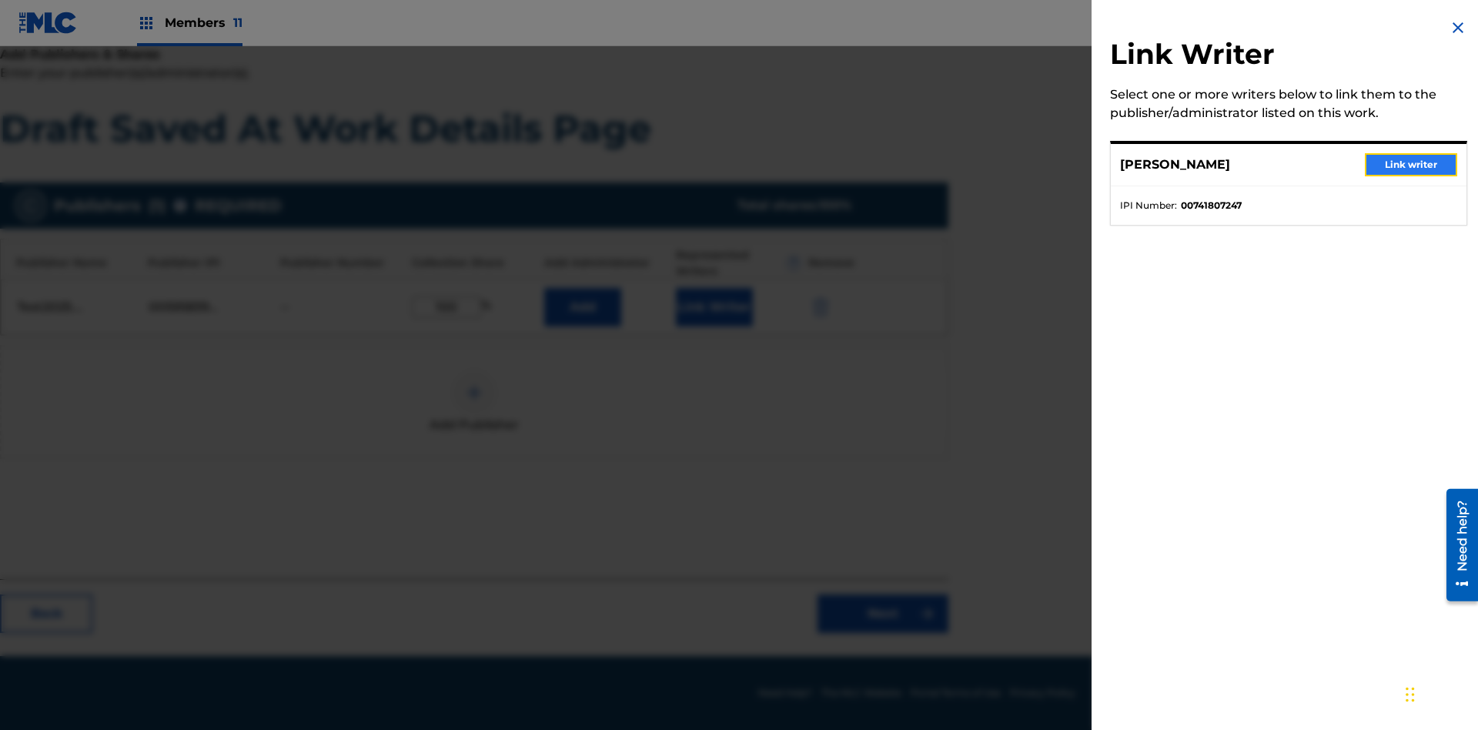
click at [1411, 165] on button "Link writer" at bounding box center [1411, 164] width 92 height 23
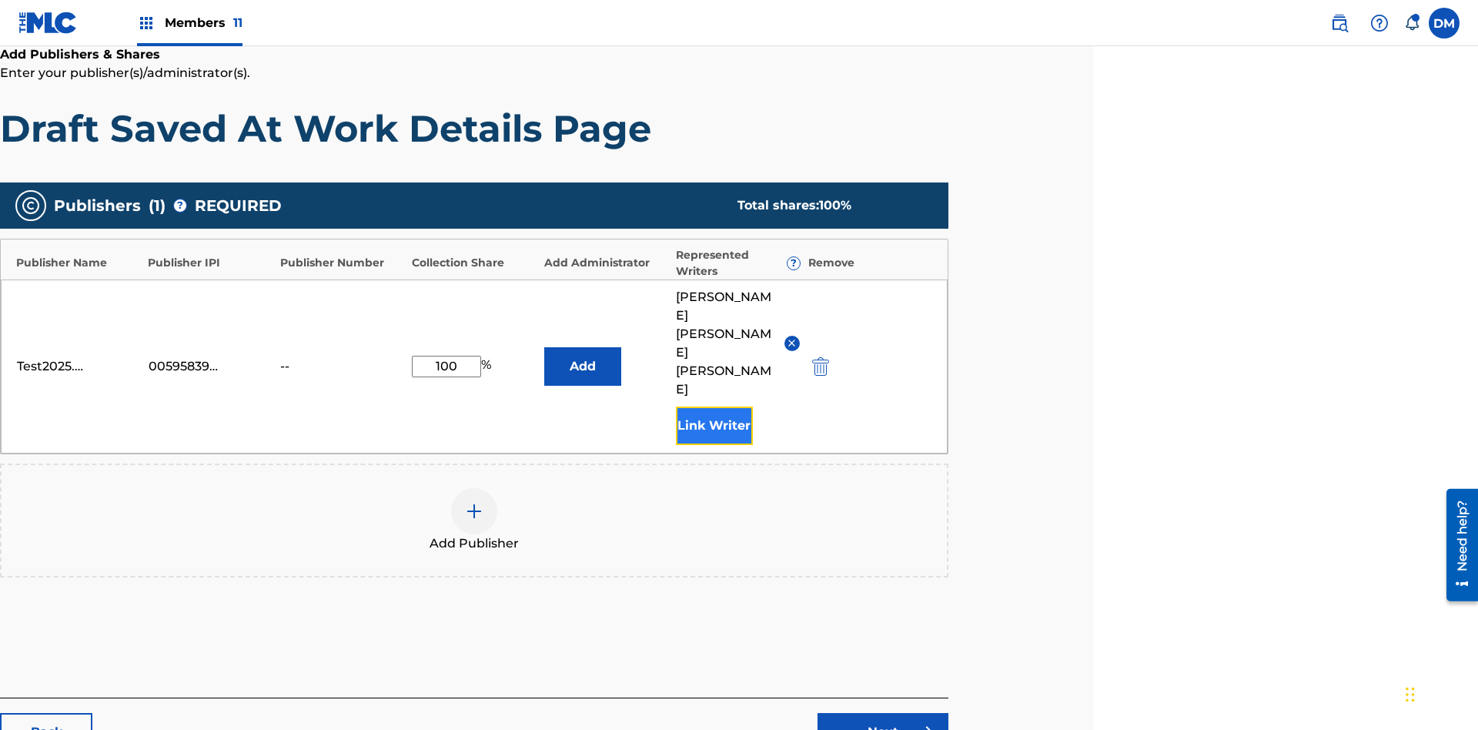
click at [714, 407] on button "Link Writer" at bounding box center [714, 426] width 77 height 38
click at [582, 347] on button "Add" at bounding box center [582, 366] width 77 height 38
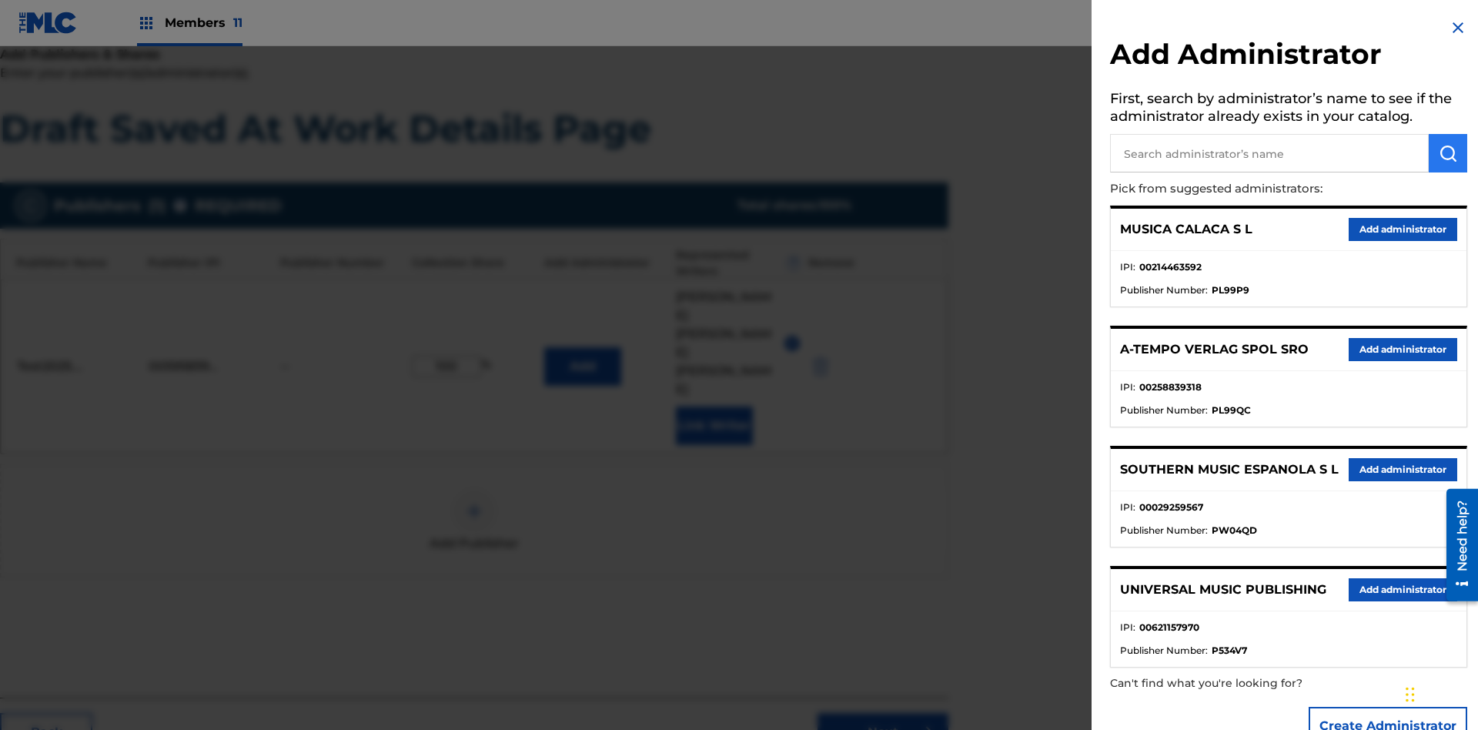
click at [1270, 153] on input "text" at bounding box center [1269, 153] width 319 height 38
type input "Test2025.09.18.04.30.59"
click at [1448, 153] on img "submit" at bounding box center [1448, 153] width 18 height 18
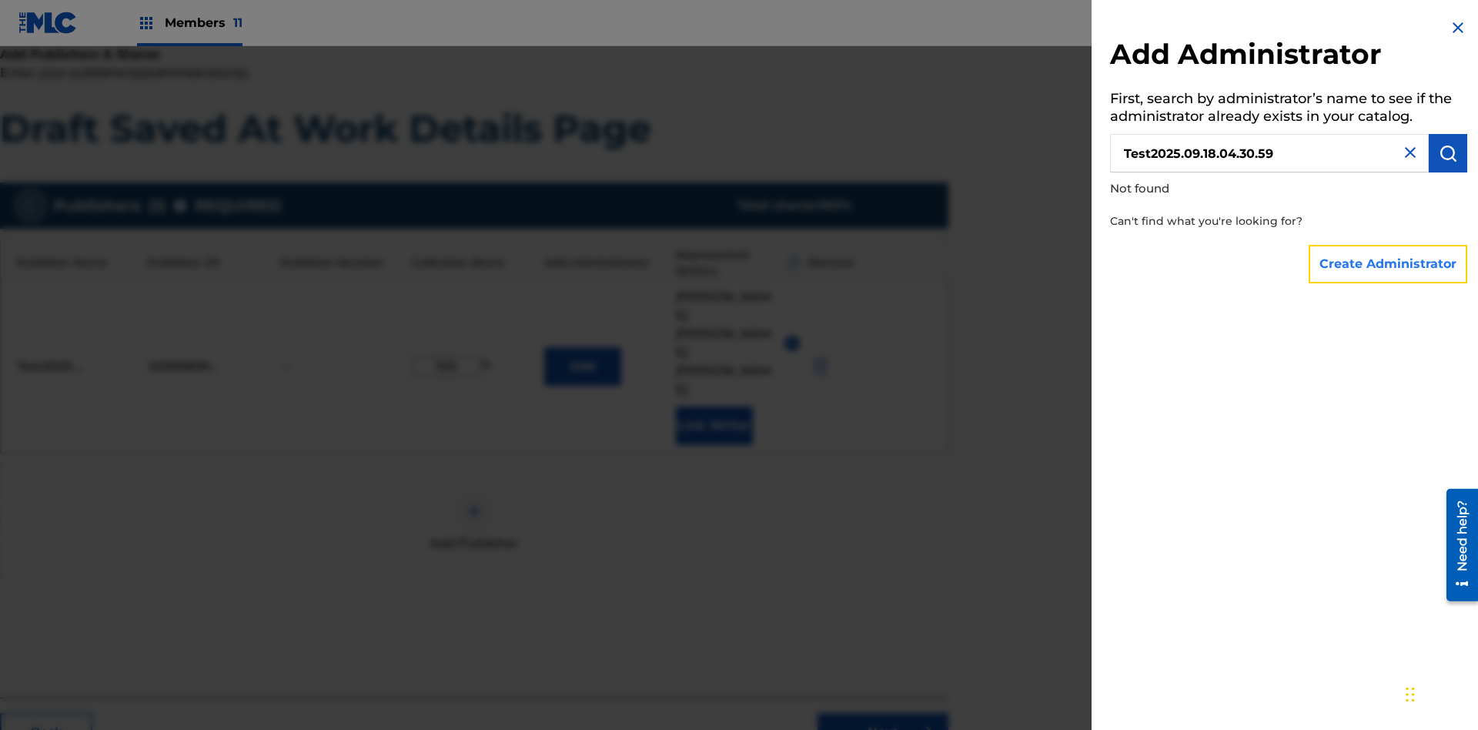
click at [1389, 263] on button "Create Administrator" at bounding box center [1388, 264] width 159 height 38
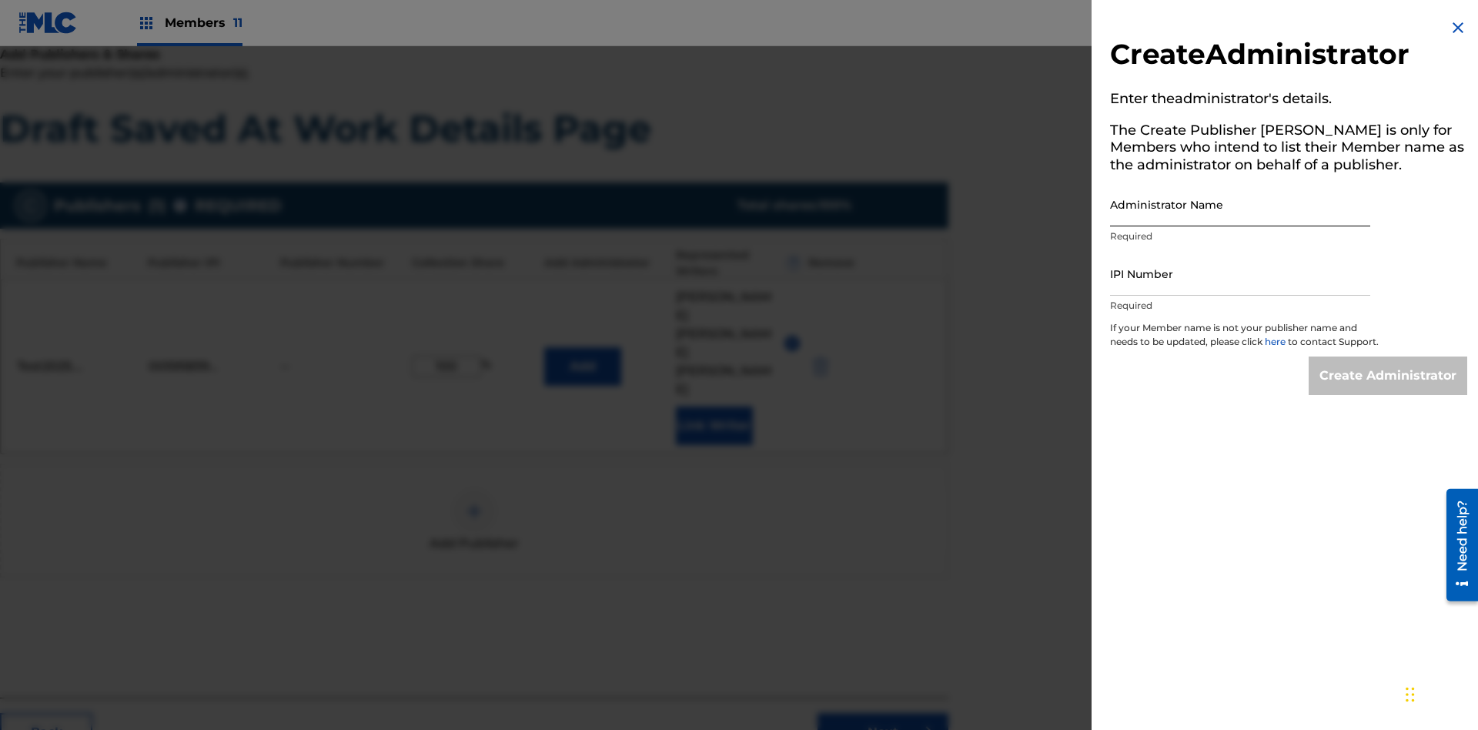
click at [1240, 204] on input "Administrator Name" at bounding box center [1240, 204] width 260 height 44
click at [1240, 273] on input "IPI Number" at bounding box center [1240, 274] width 260 height 44
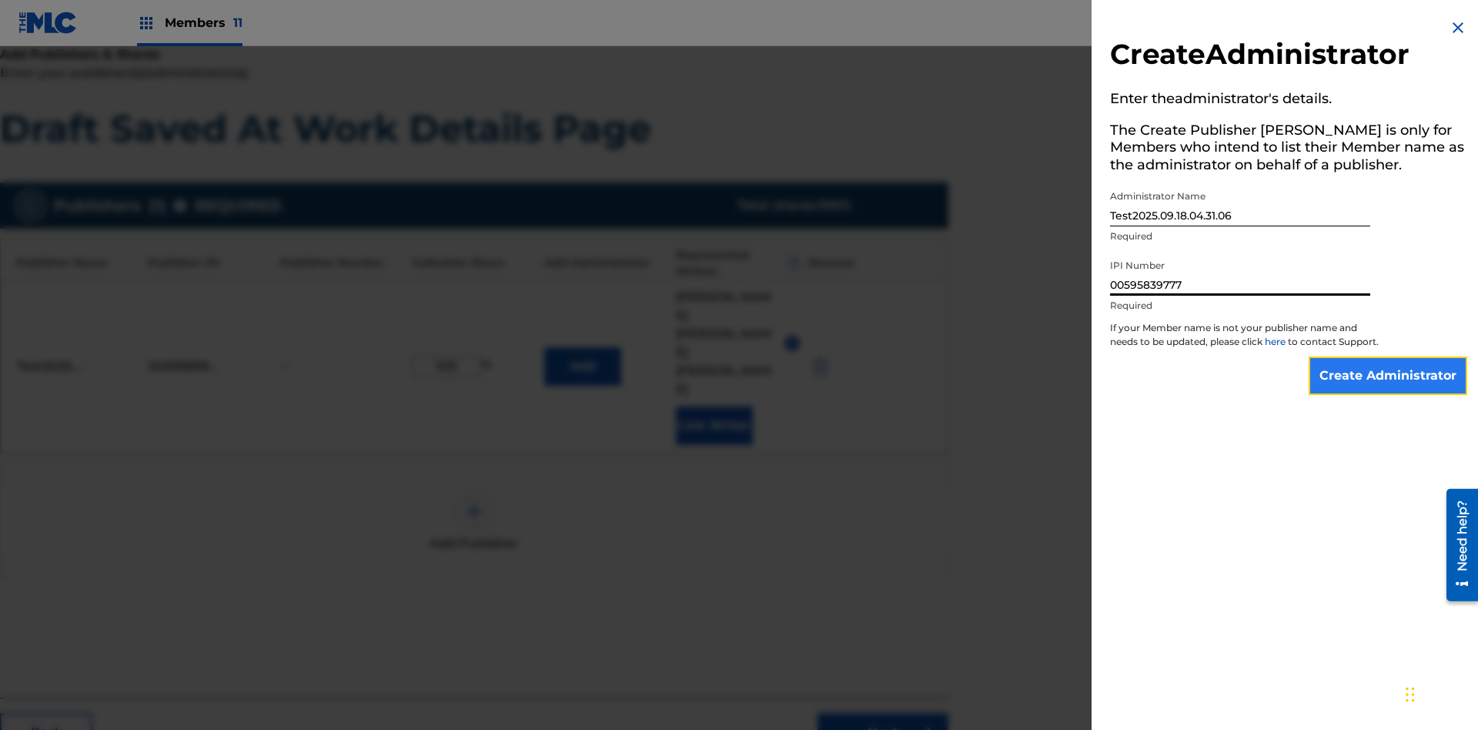
click at [1389, 390] on input "Create Administrator" at bounding box center [1388, 375] width 159 height 38
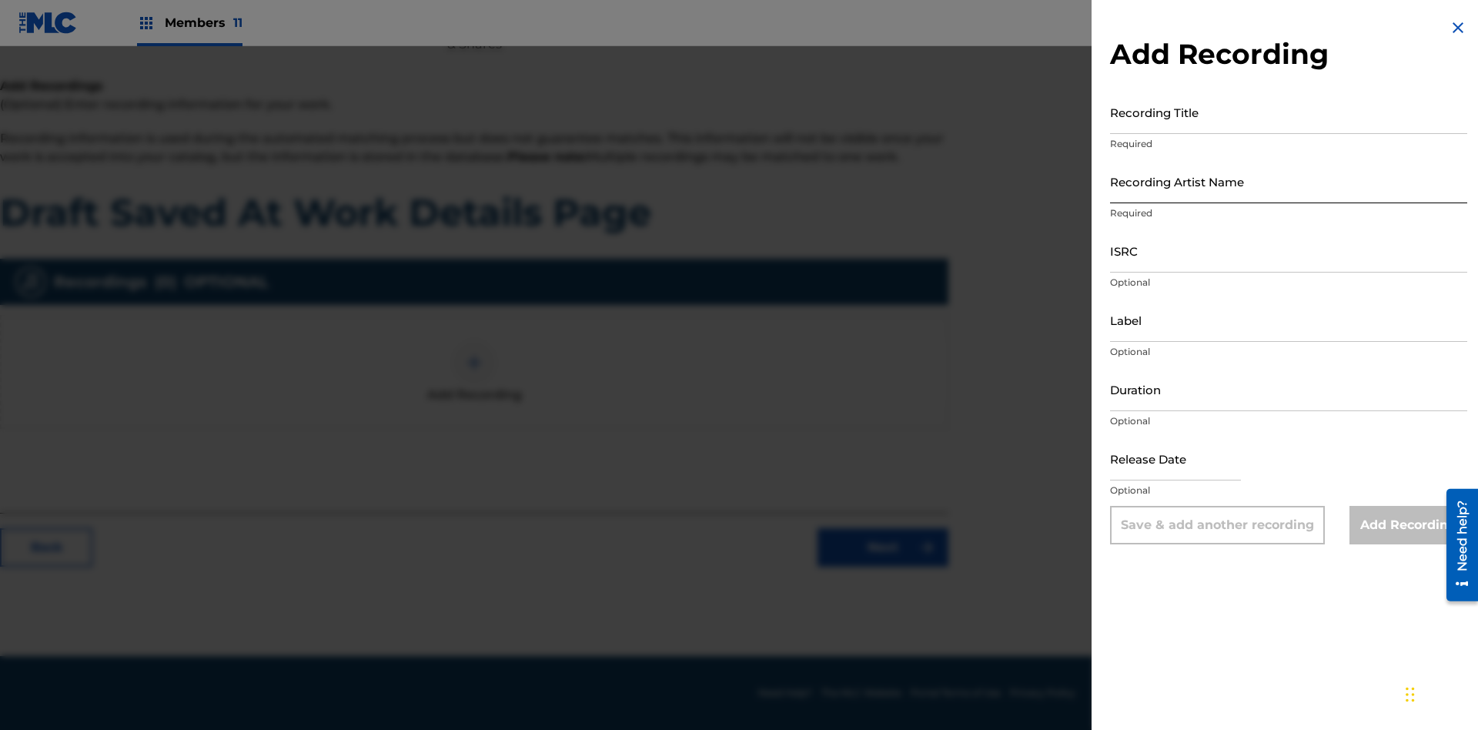
click at [1289, 112] on input "Recording Title" at bounding box center [1288, 112] width 357 height 44
type input "Best Song Ever"
click at [1289, 181] on input "Recording Artist Name" at bounding box center [1288, 181] width 357 height 44
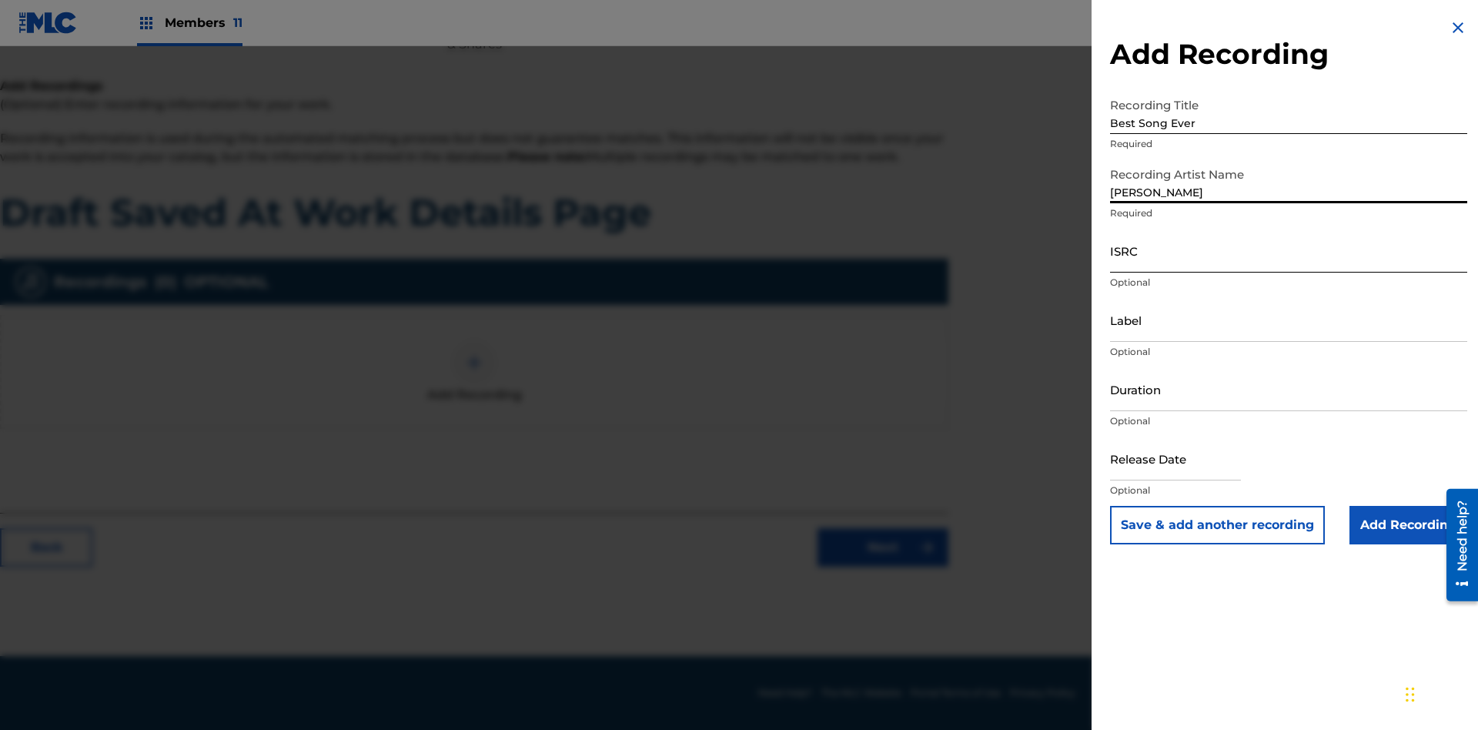
type input "[PERSON_NAME]"
click at [1289, 250] on input "ISRC" at bounding box center [1288, 251] width 357 height 44
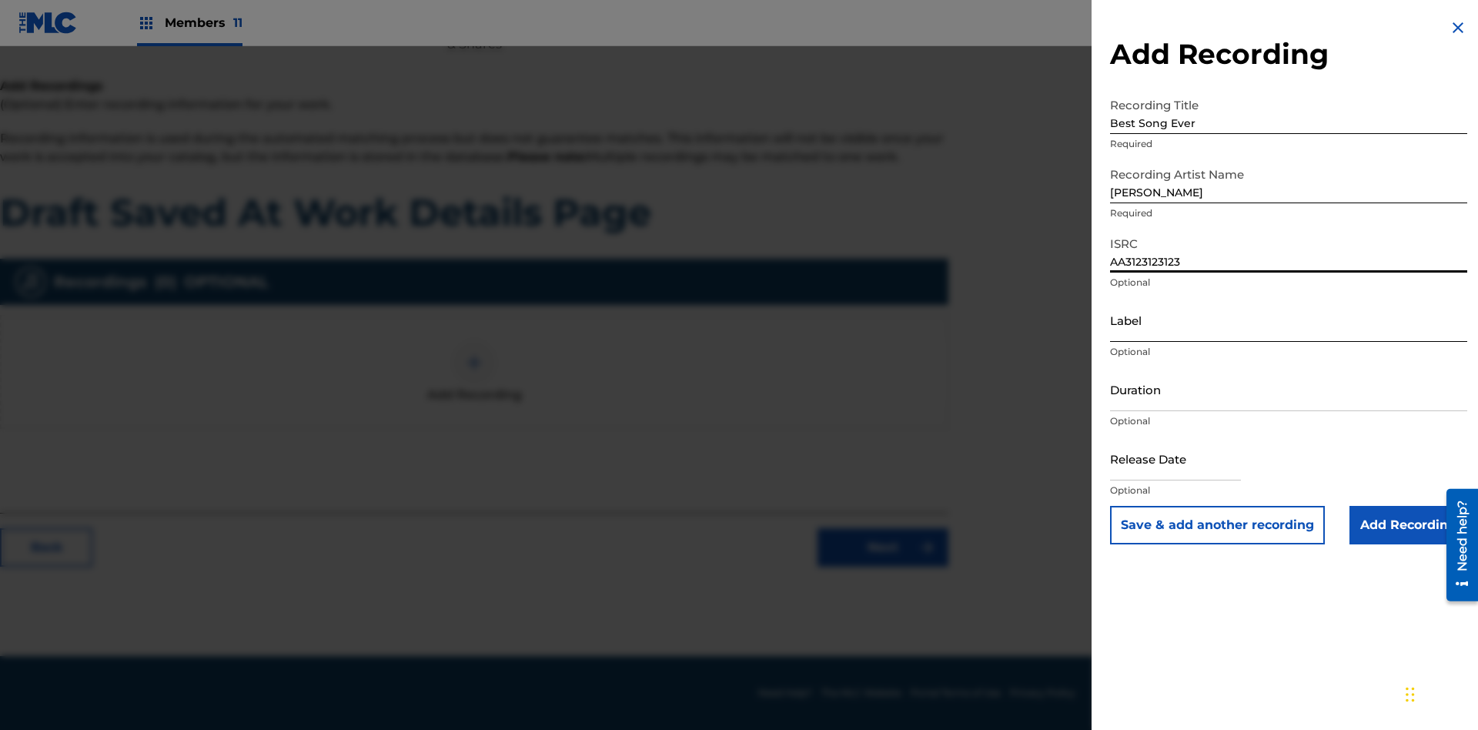
type input "AA3123123123"
click at [1289, 320] on input "Label" at bounding box center [1288, 320] width 357 height 44
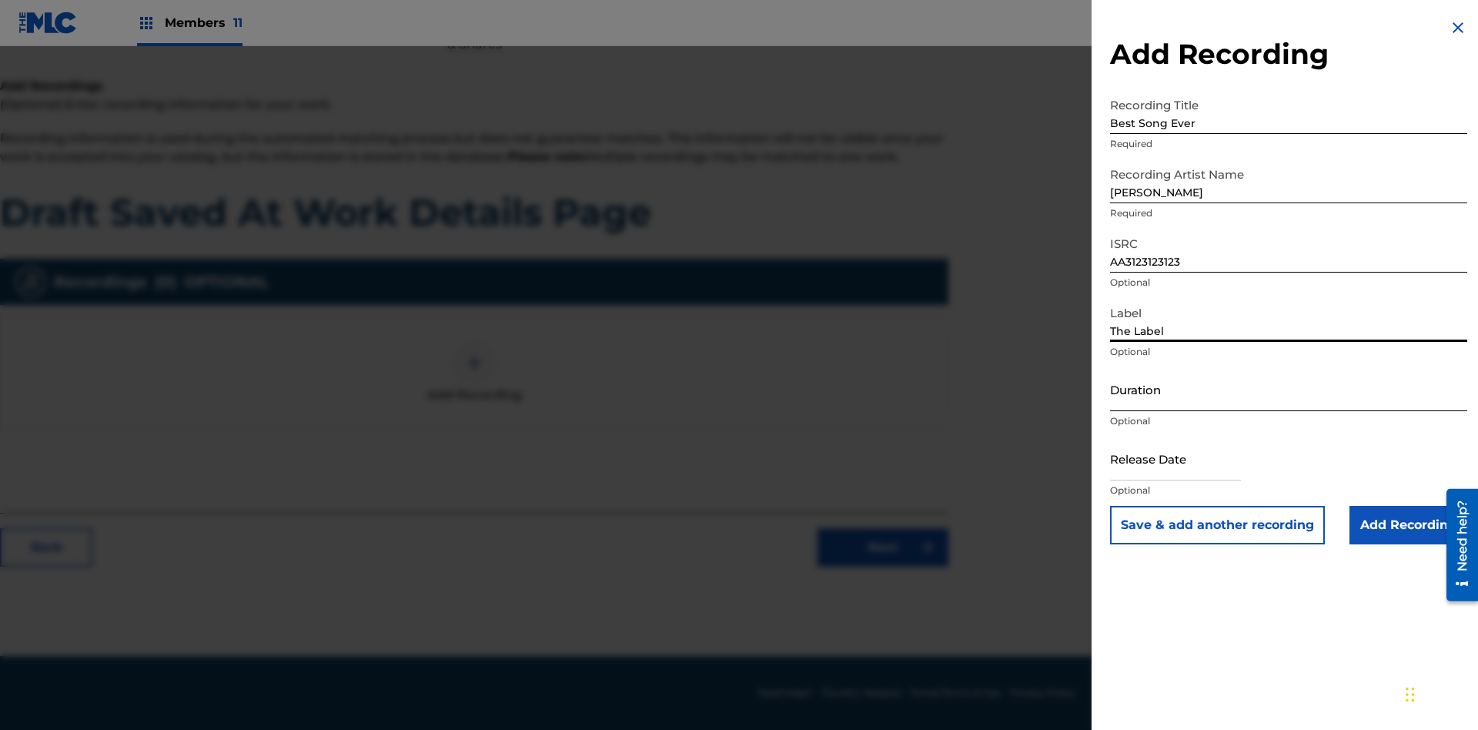
type input "The Label"
click at [1289, 389] on input "Duration" at bounding box center [1288, 389] width 357 height 44
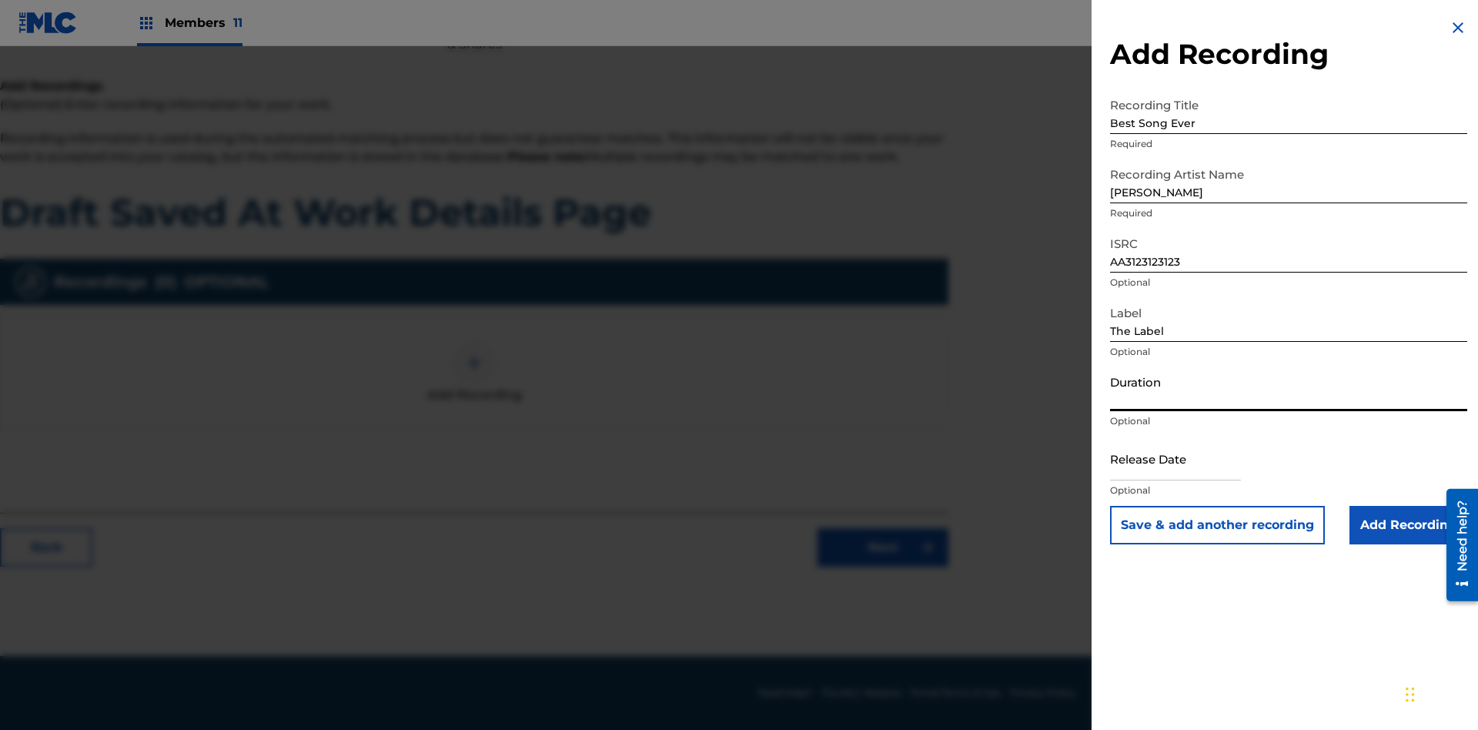
type input "1"
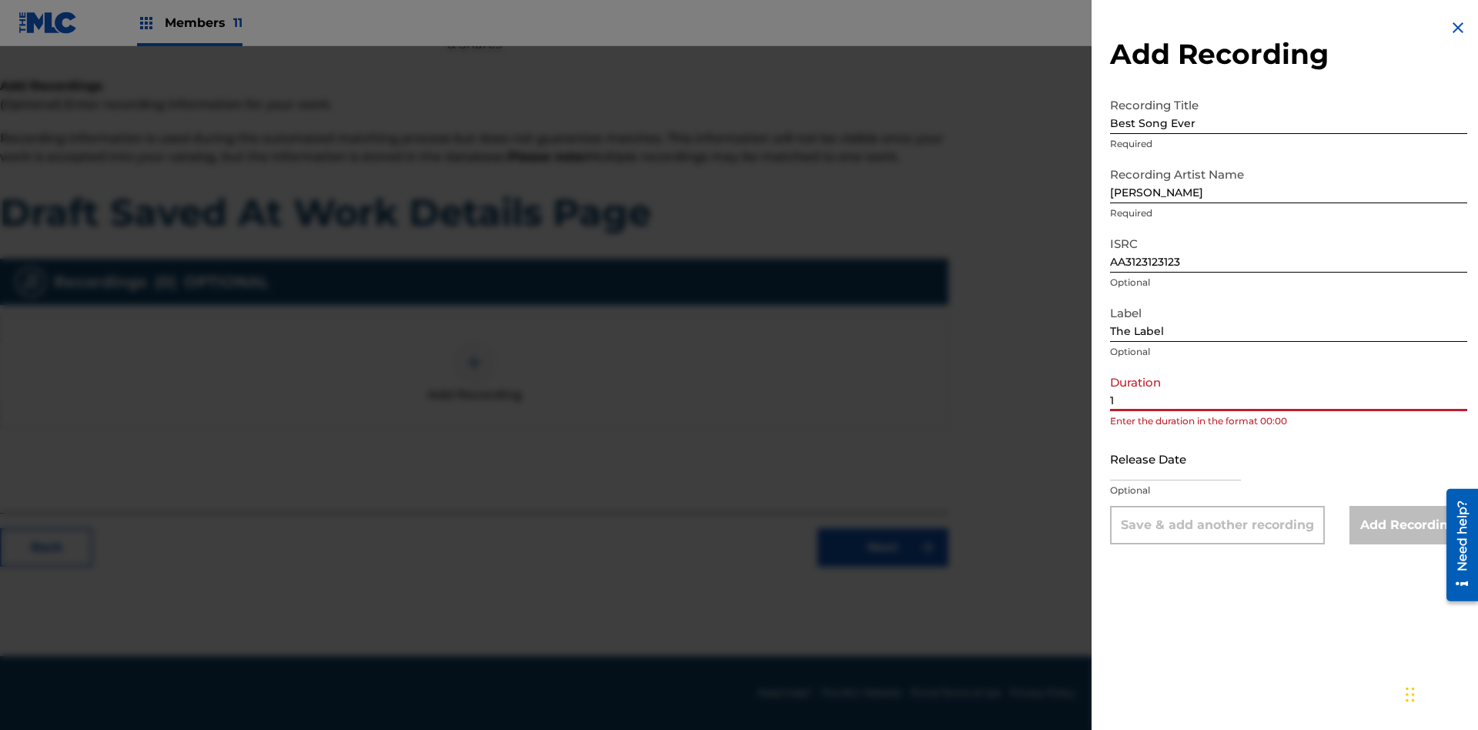
click at [1289, 389] on input "1" at bounding box center [1288, 389] width 357 height 44
click at [1188, 460] on input "text" at bounding box center [1175, 459] width 131 height 44
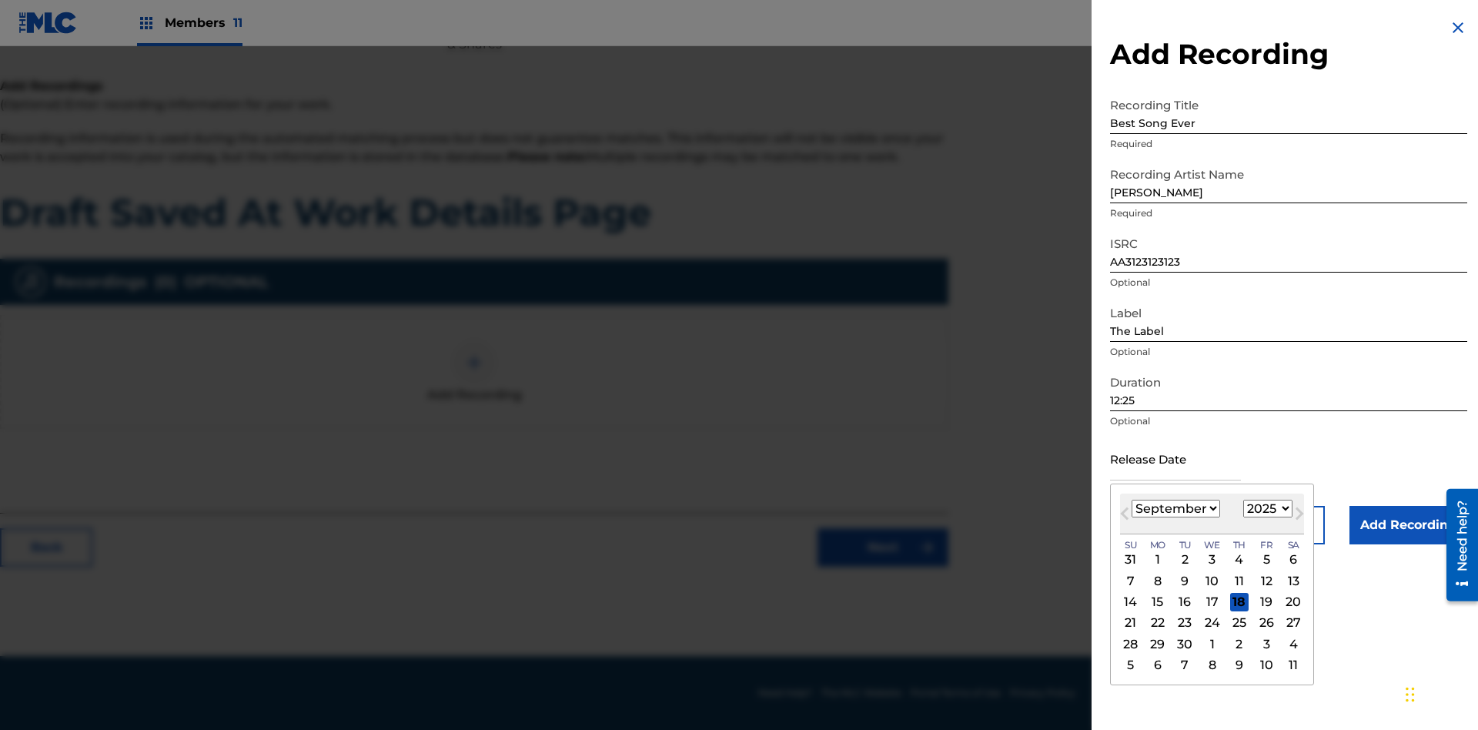
click at [1175, 509] on select "January February March April May June July August September October November De…" at bounding box center [1176, 509] width 89 height 18
click at [1266, 509] on select "1900 1901 1902 1903 1904 1905 1906 1907 1908 1909 1910 1911 1912 1913 1914 1915…" at bounding box center [1267, 509] width 49 height 18
click at [1237, 560] on div "1" at bounding box center [1239, 559] width 18 height 18
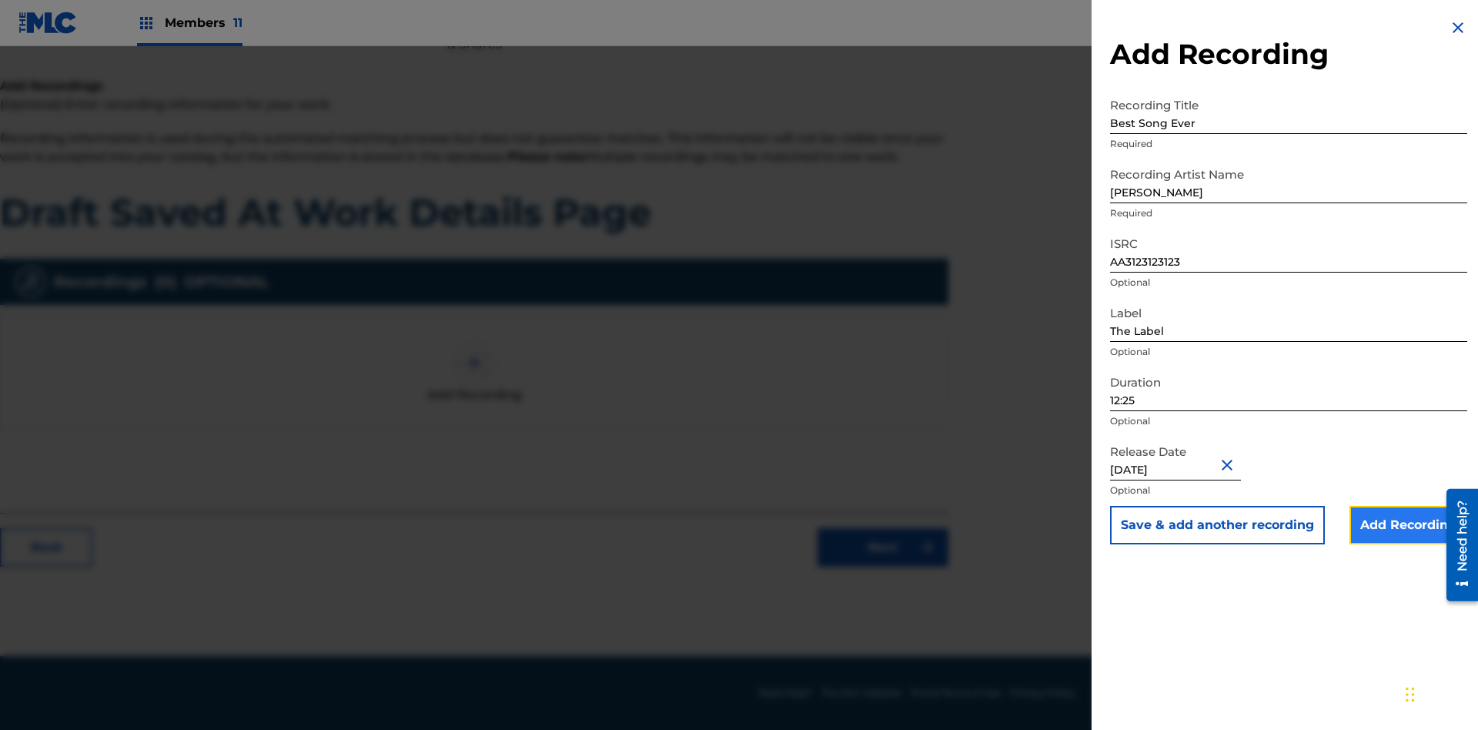
click at [1408, 525] on input "Add Recording" at bounding box center [1409, 525] width 118 height 38
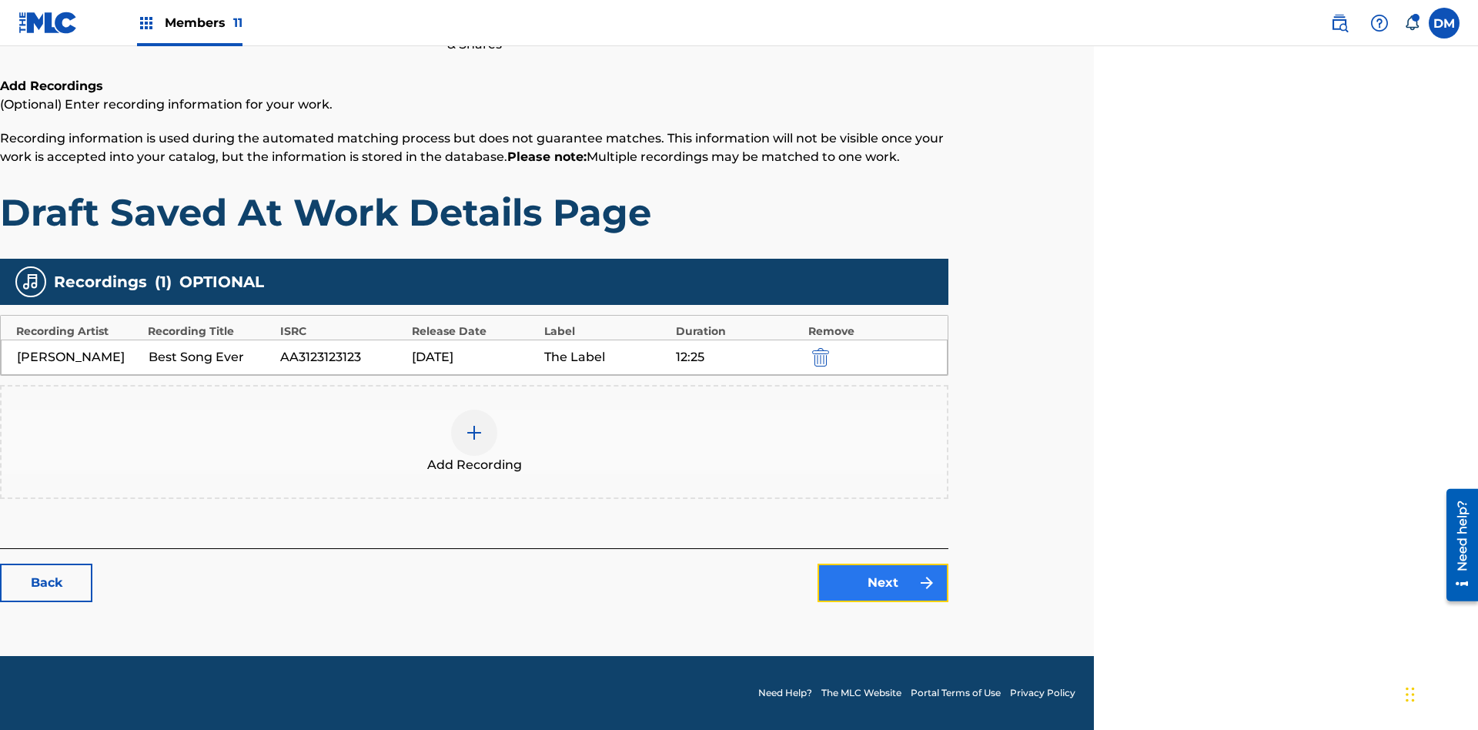
click at [883, 583] on link "Next" at bounding box center [883, 583] width 131 height 38
